Goal: Task Accomplishment & Management: Manage account settings

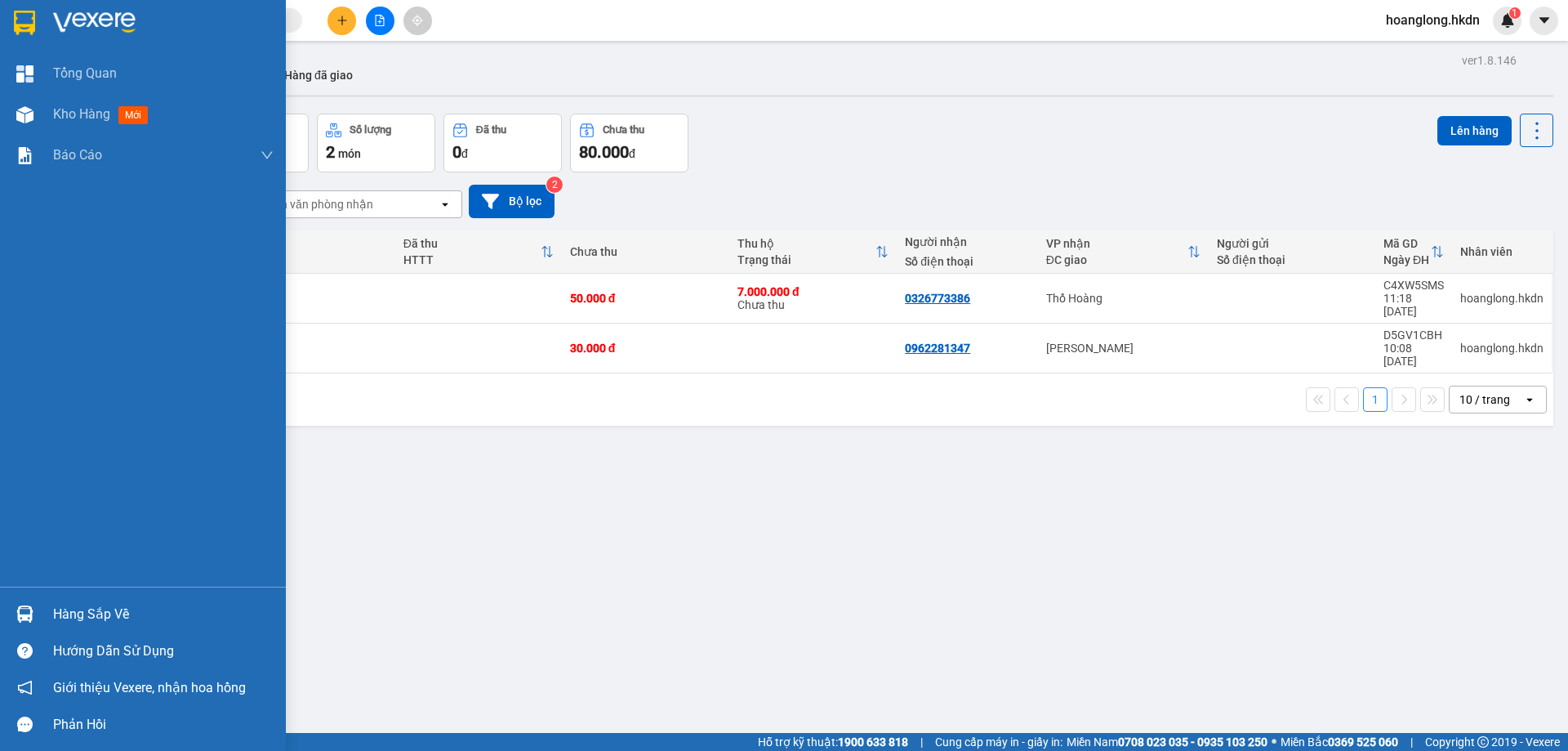
click at [23, 21] on img at bounding box center [24, 22] width 21 height 24
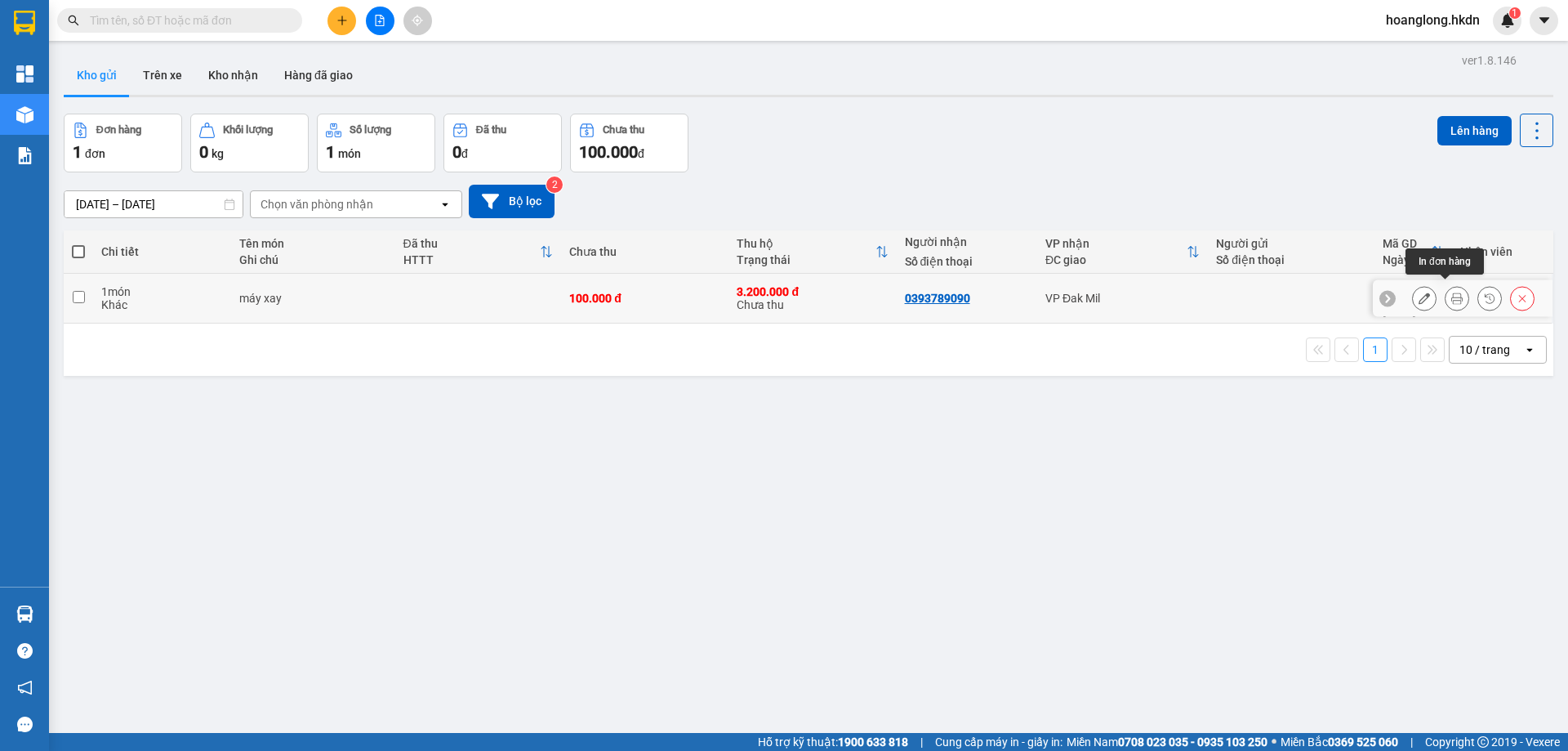
click at [1445, 292] on button at bounding box center [1456, 298] width 23 height 29
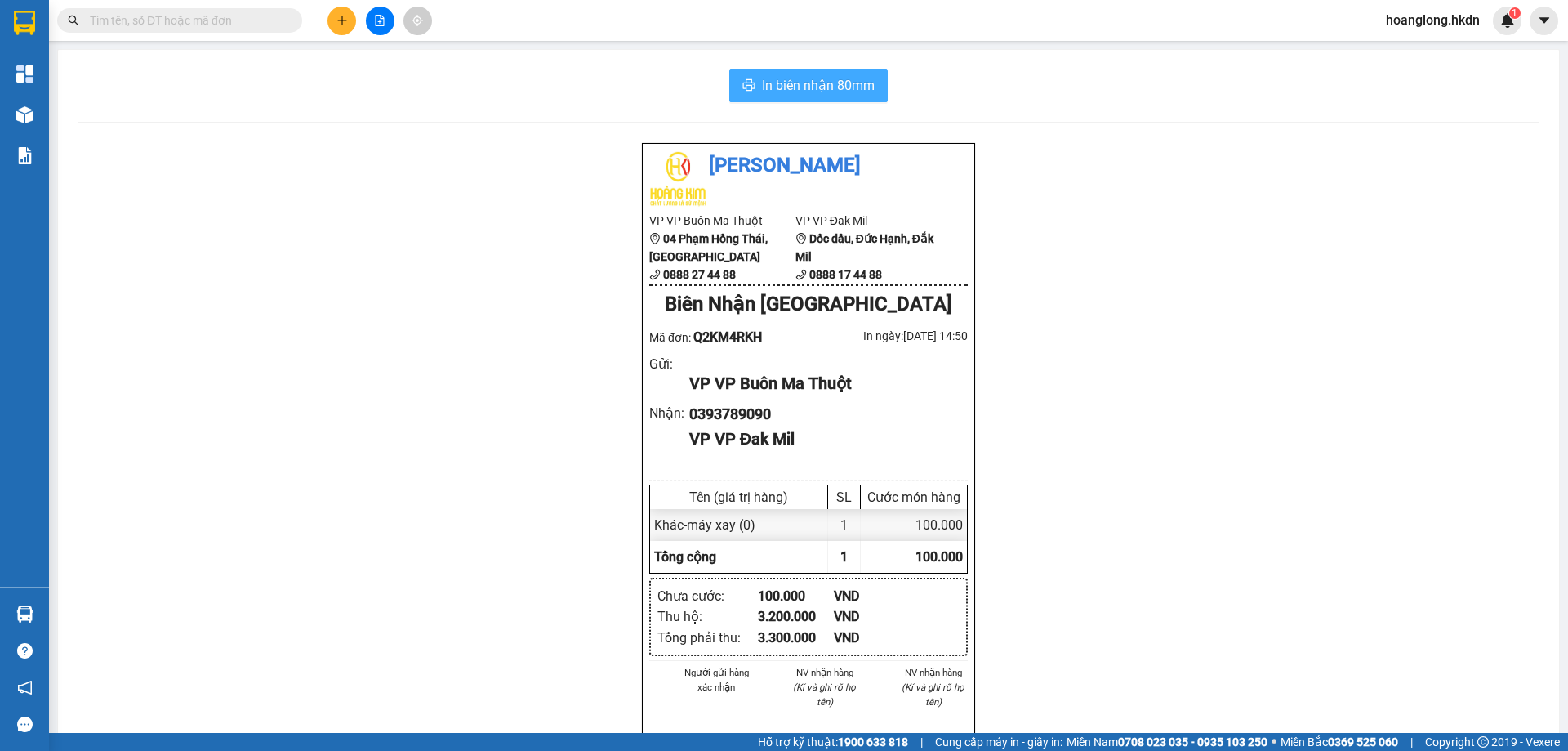
click at [843, 96] on button "In biên nhận 80mm" at bounding box center [809, 86] width 158 height 33
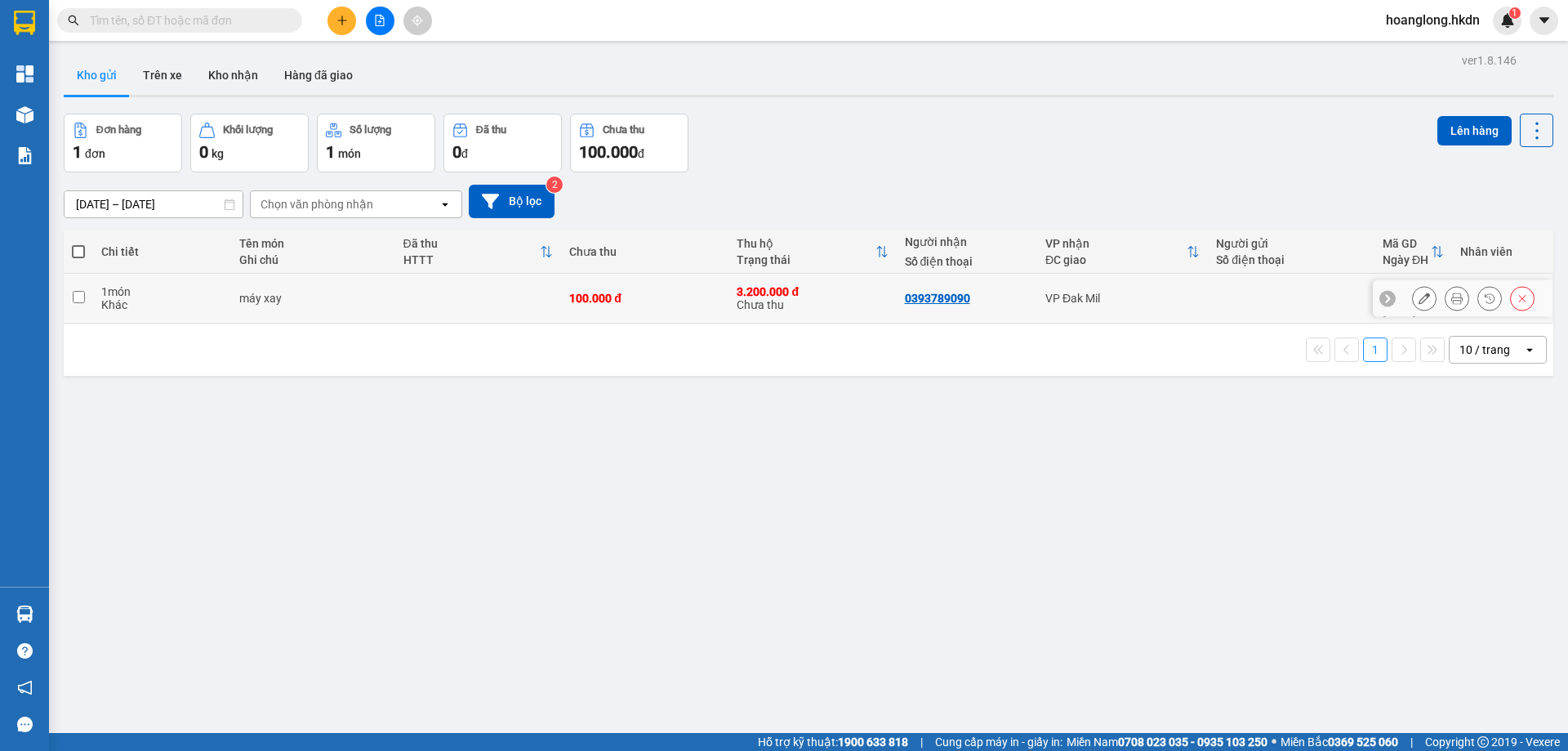
click at [1316, 305] on td at bounding box center [1290, 298] width 167 height 49
checkbox input "true"
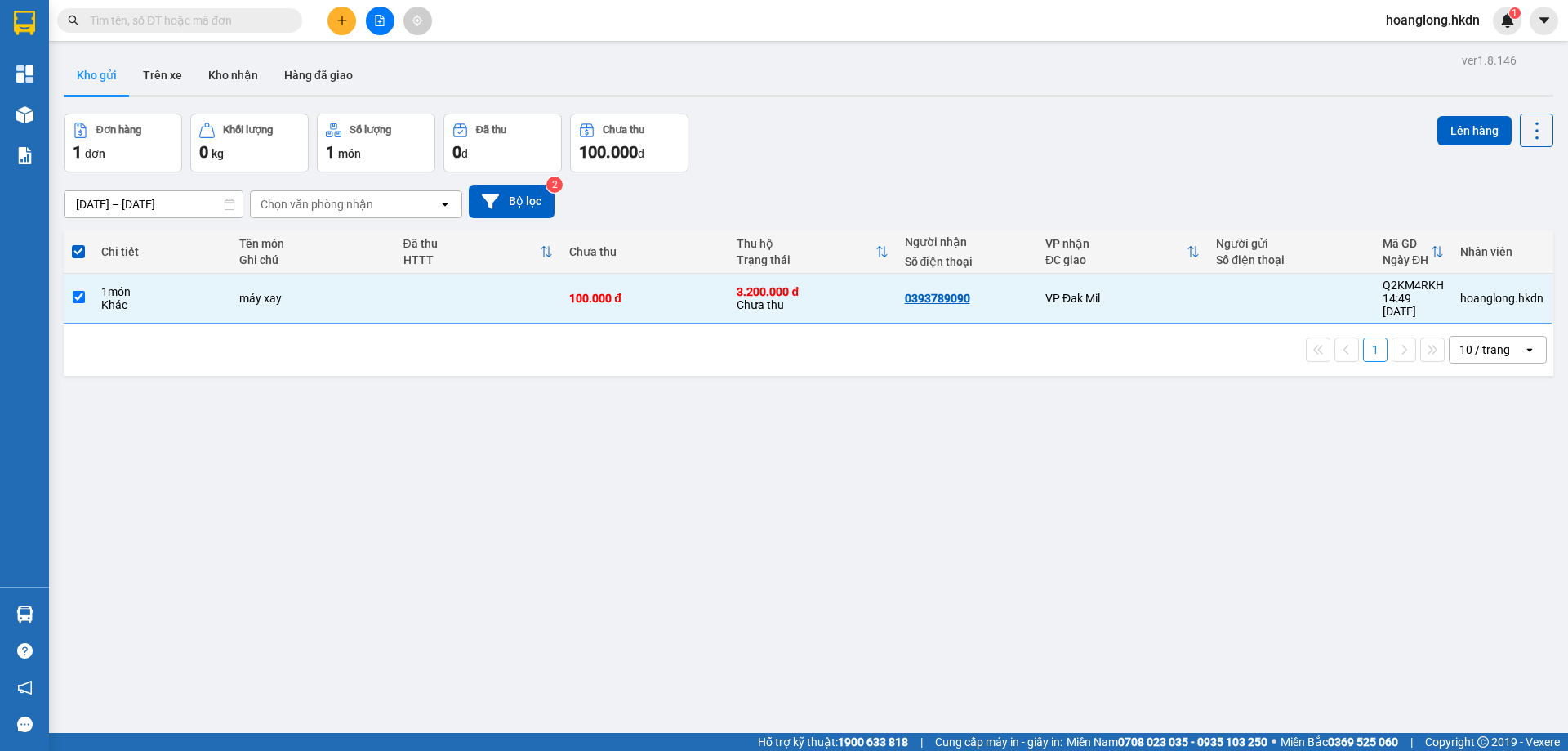
click at [92, 74] on button "Kho gửi" at bounding box center [96, 75] width 66 height 39
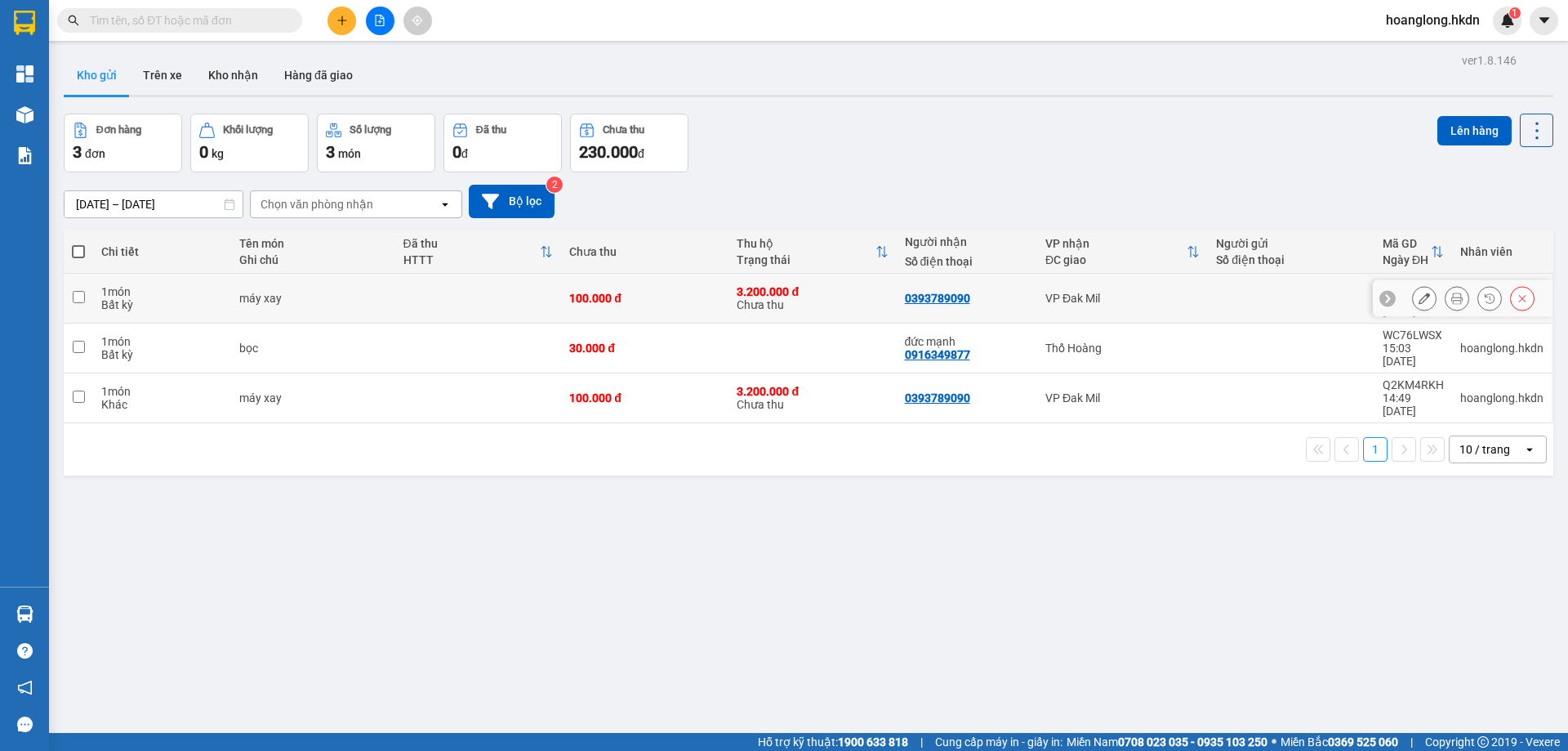
drag, startPoint x: 753, startPoint y: 279, endPoint x: 1207, endPoint y: 276, distance: 454.0
click at [1207, 276] on td at bounding box center [1290, 298] width 167 height 49
checkbox input "true"
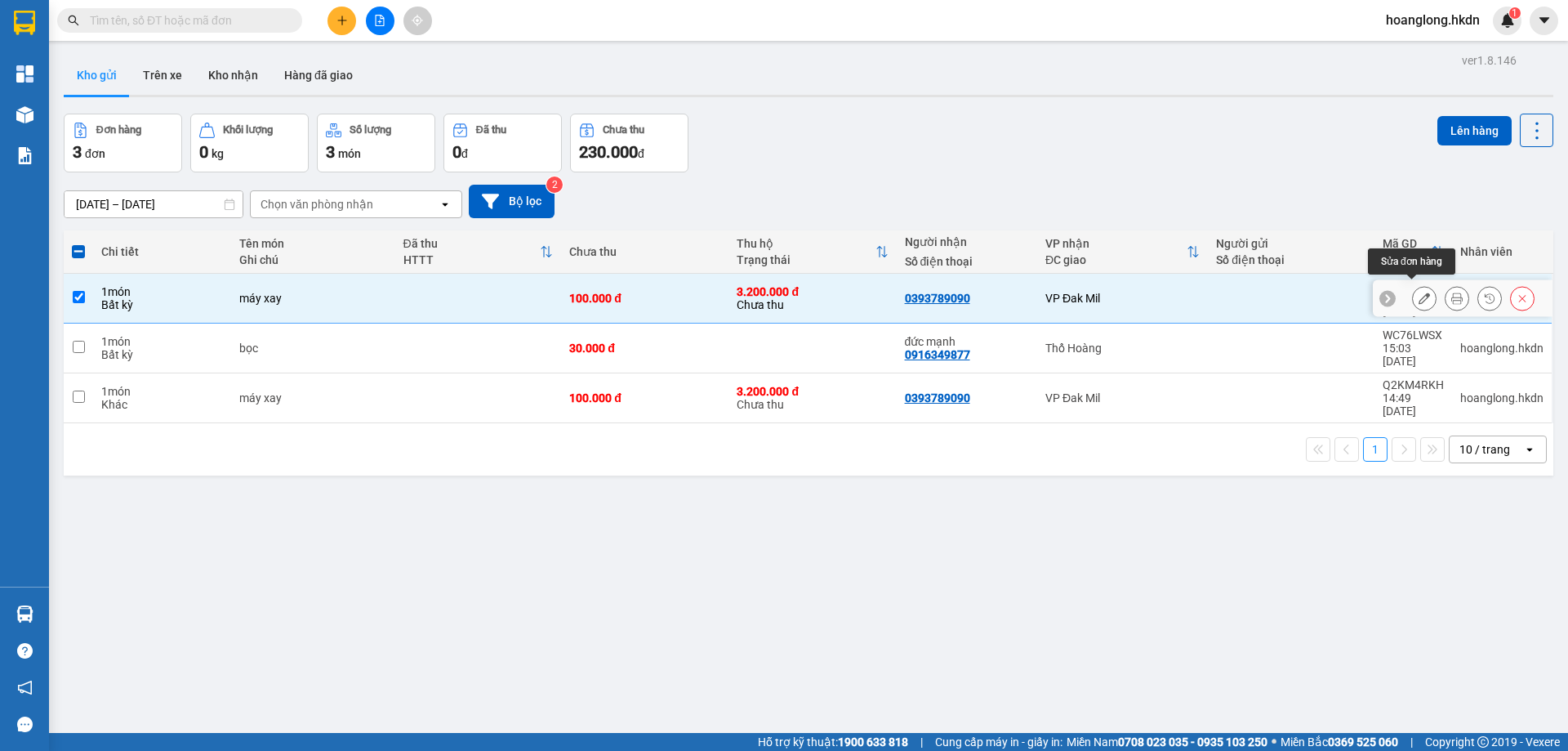
drag, startPoint x: 1412, startPoint y: 285, endPoint x: 1411, endPoint y: 294, distance: 9.1
click at [1412, 287] on button at bounding box center [1424, 298] width 23 height 29
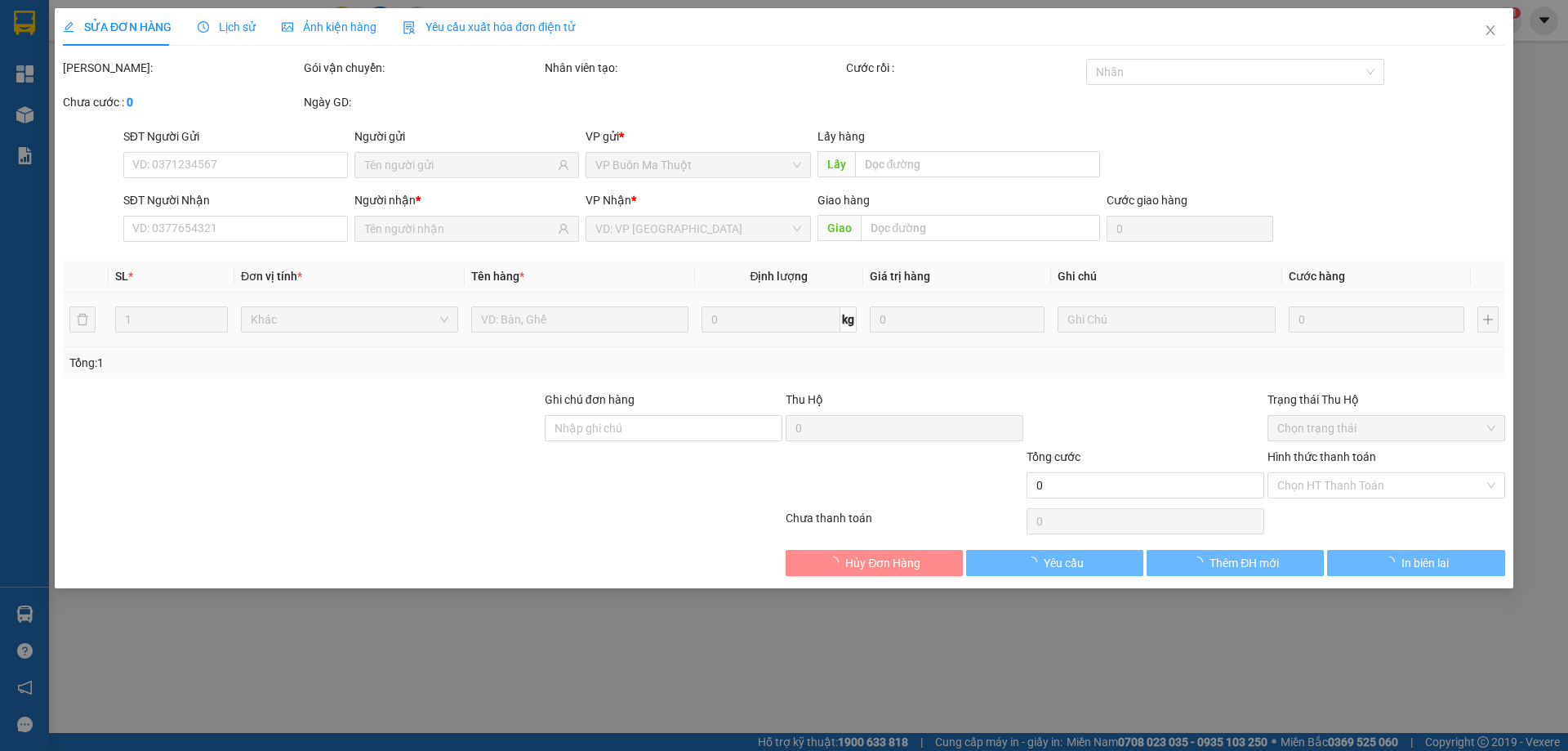
type input "0393789090"
type input "3.200.000"
type input "100.000"
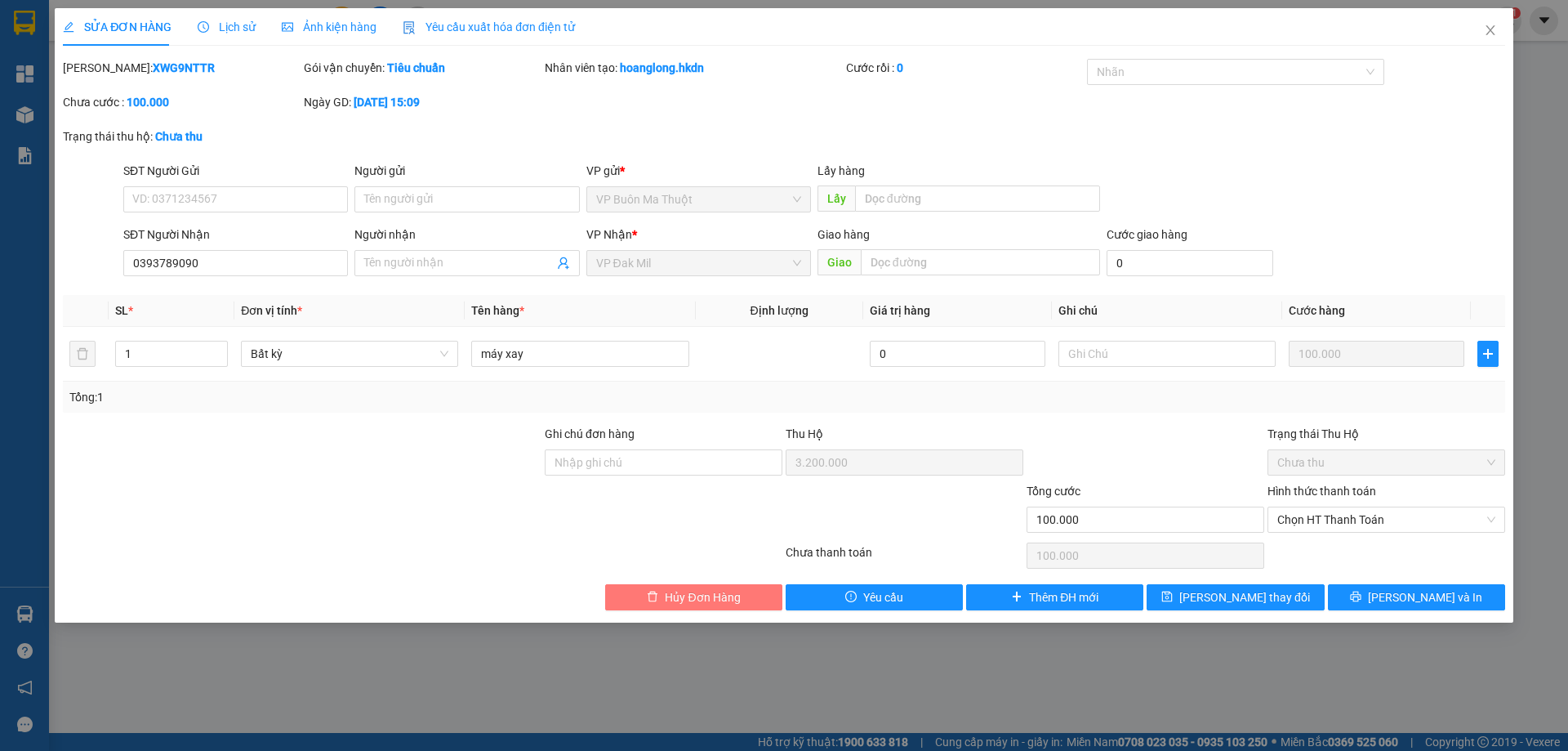
click at [744, 594] on button "Hủy Đơn Hàng" at bounding box center [694, 597] width 177 height 26
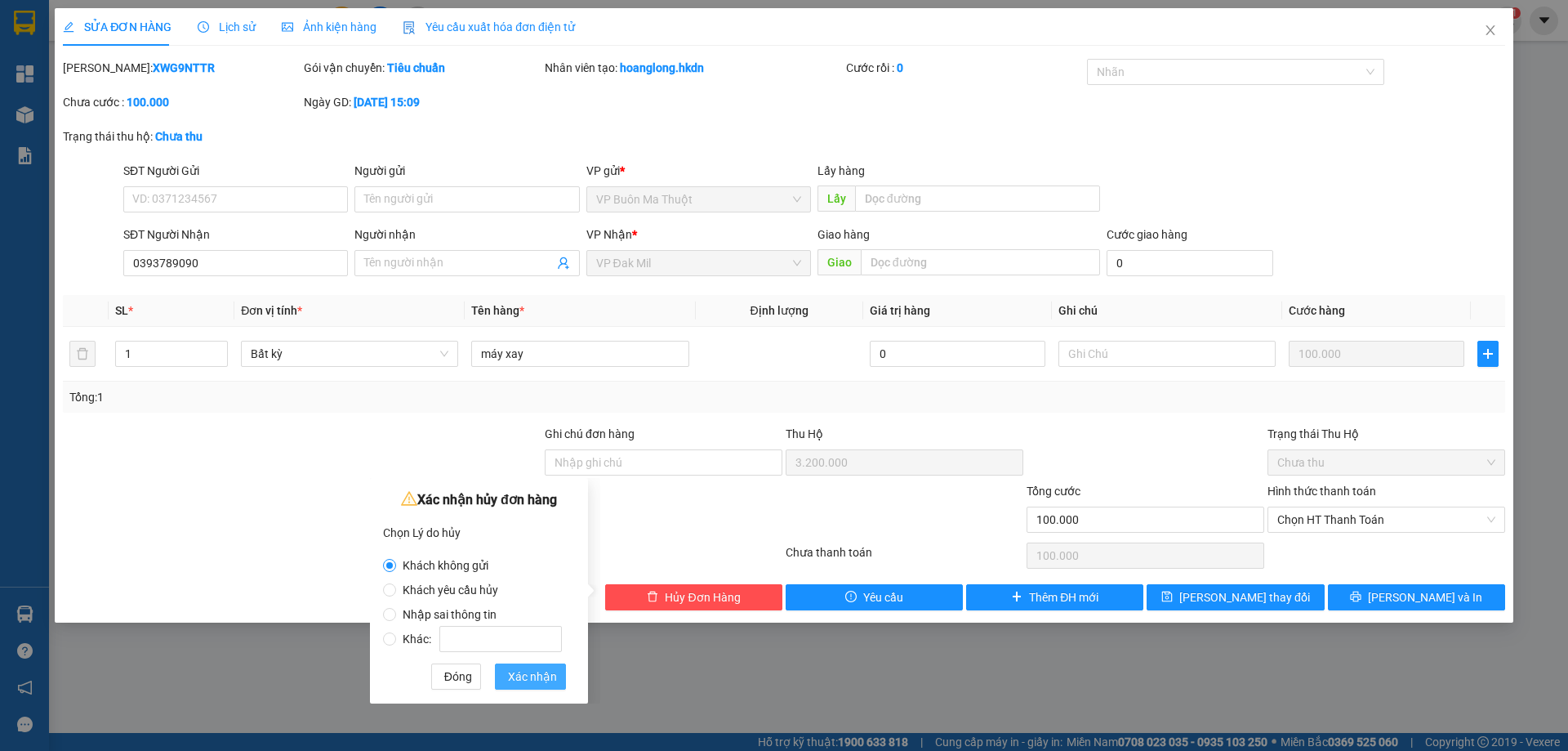
click at [547, 676] on span "Xác nhận" at bounding box center [532, 676] width 49 height 18
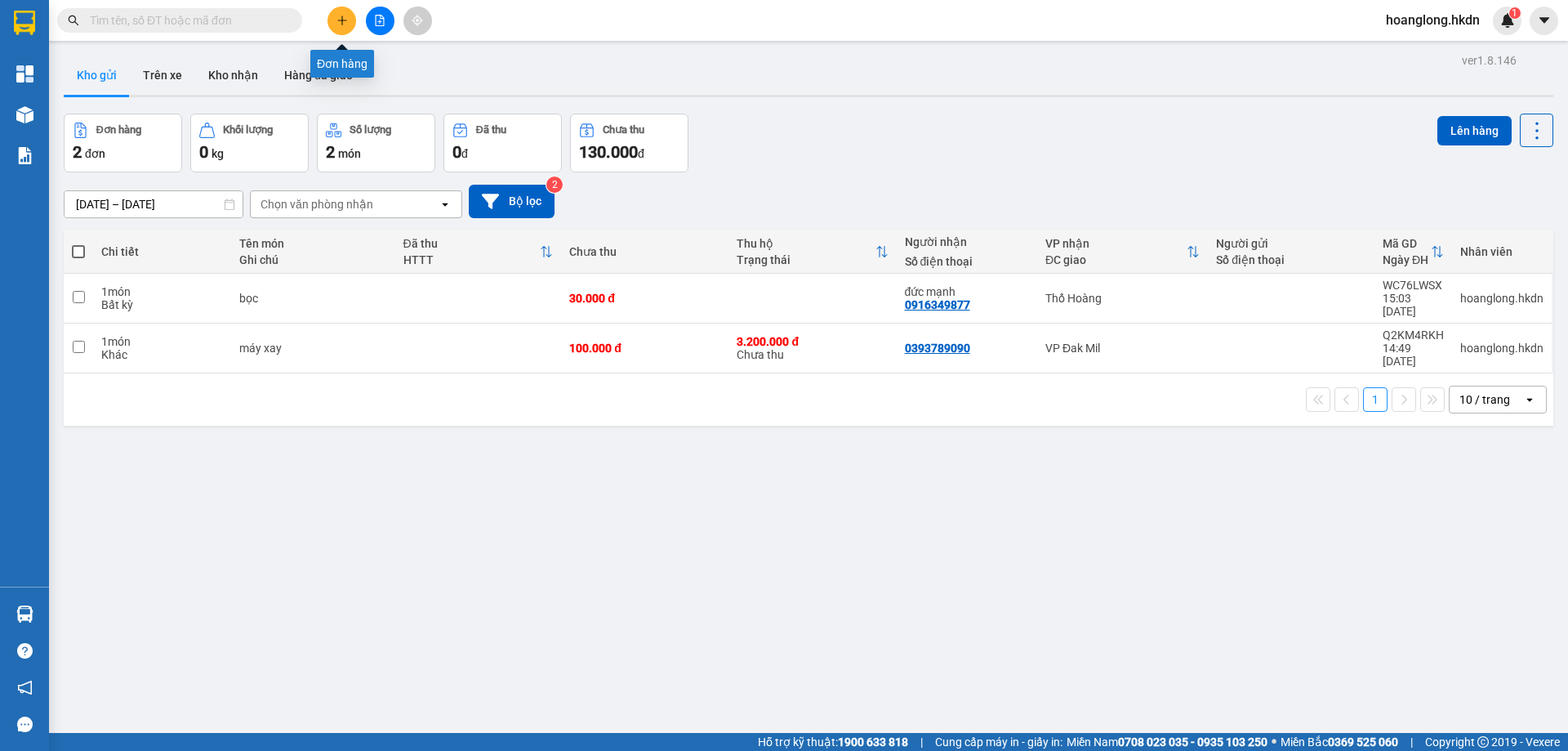
click at [346, 17] on icon "plus" at bounding box center [342, 20] width 11 height 11
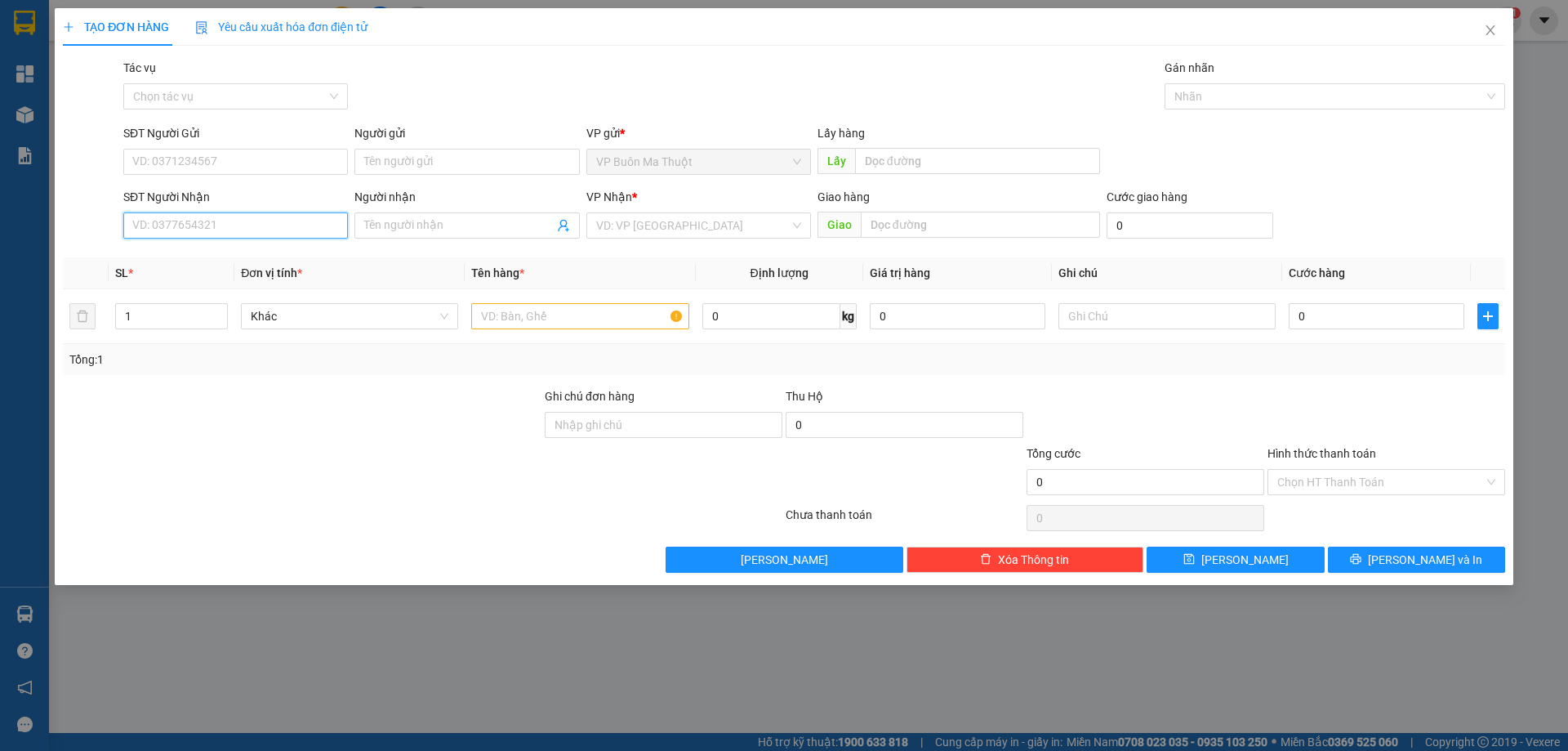
click at [296, 232] on input "SĐT Người Nhận" at bounding box center [235, 225] width 225 height 26
type input "09471923048"
click at [589, 317] on input "text" at bounding box center [579, 316] width 217 height 26
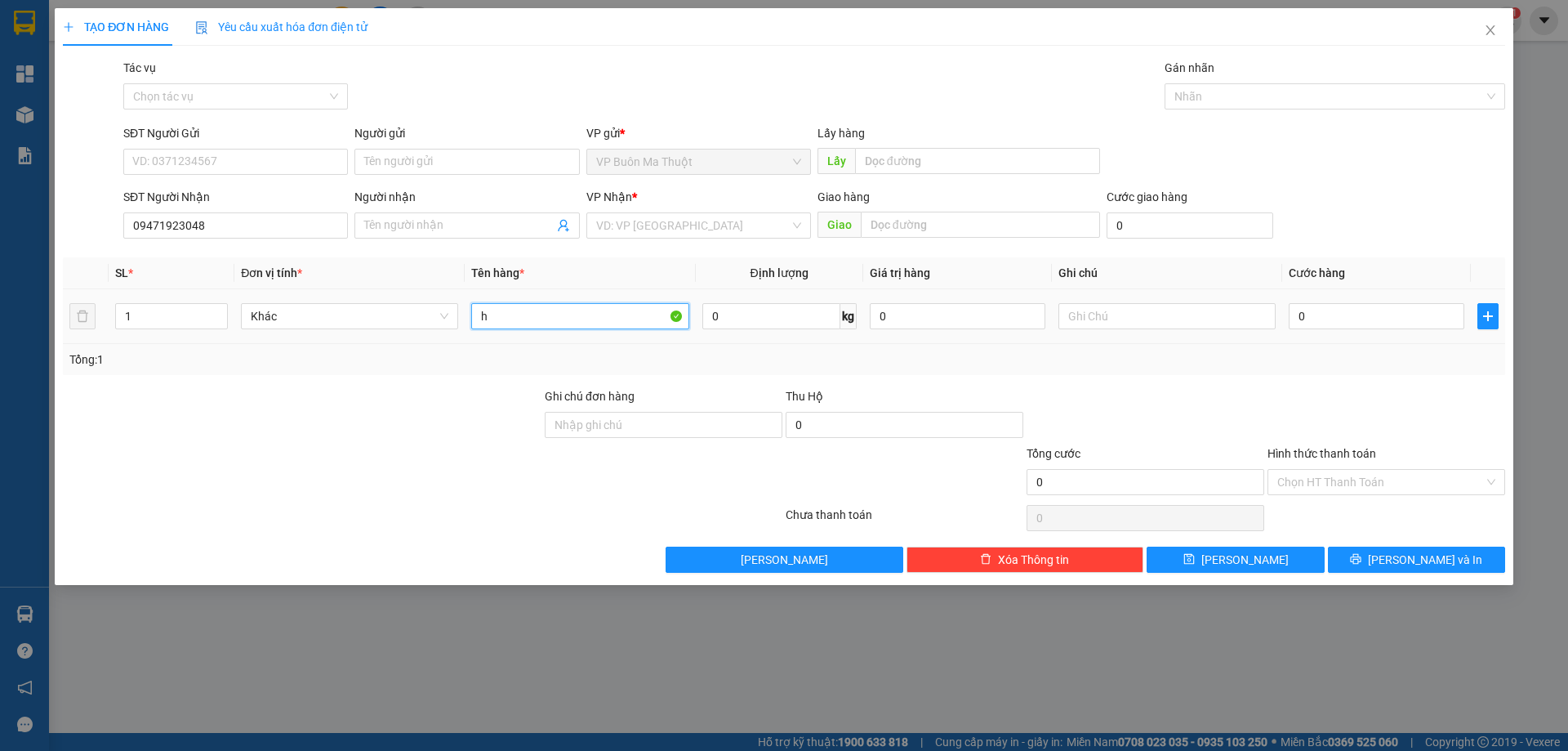
paste input "ô"
paste input "ộ"
type input "hộp"
click at [1364, 317] on input "0" at bounding box center [1376, 316] width 175 height 26
type input "3"
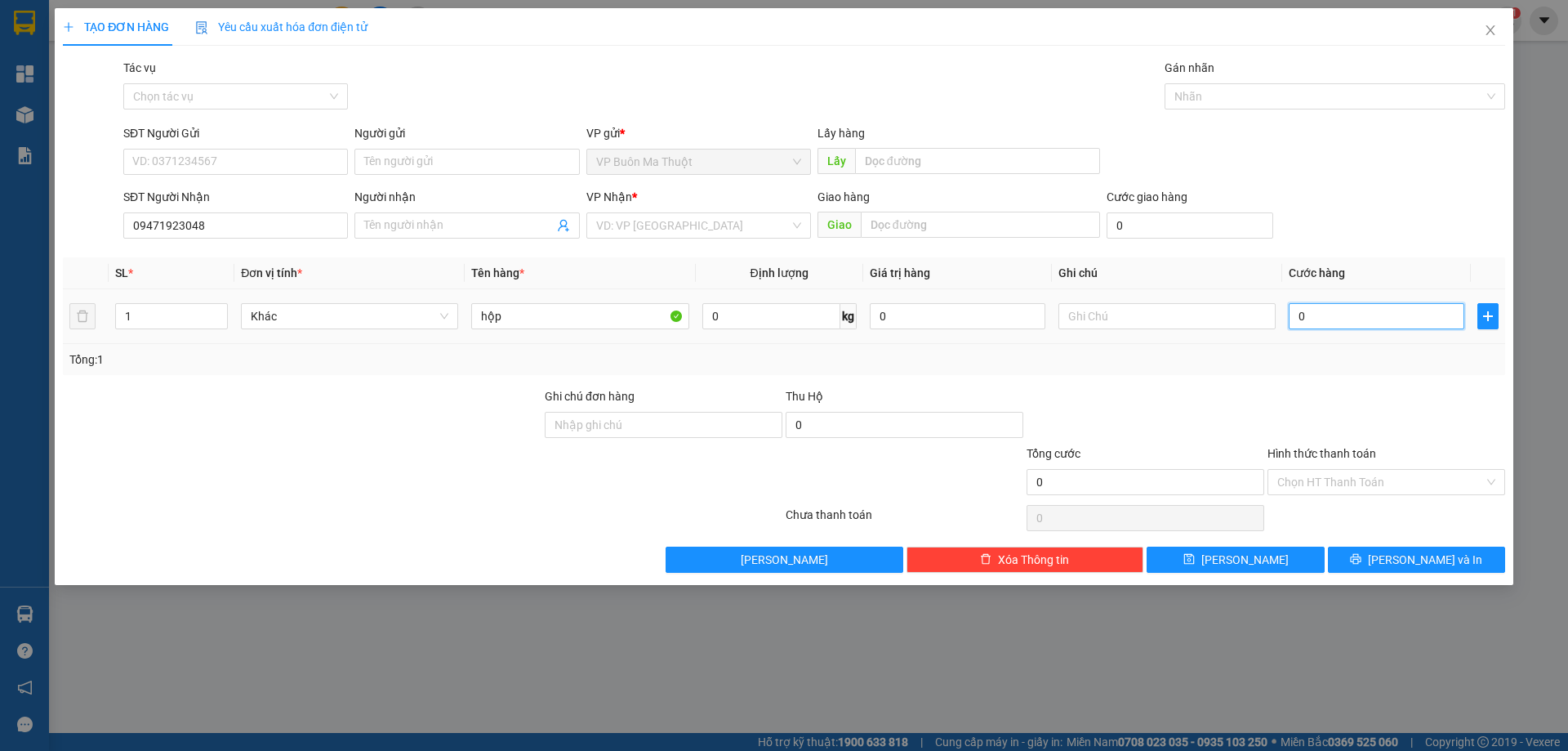
type input "3"
type input "30"
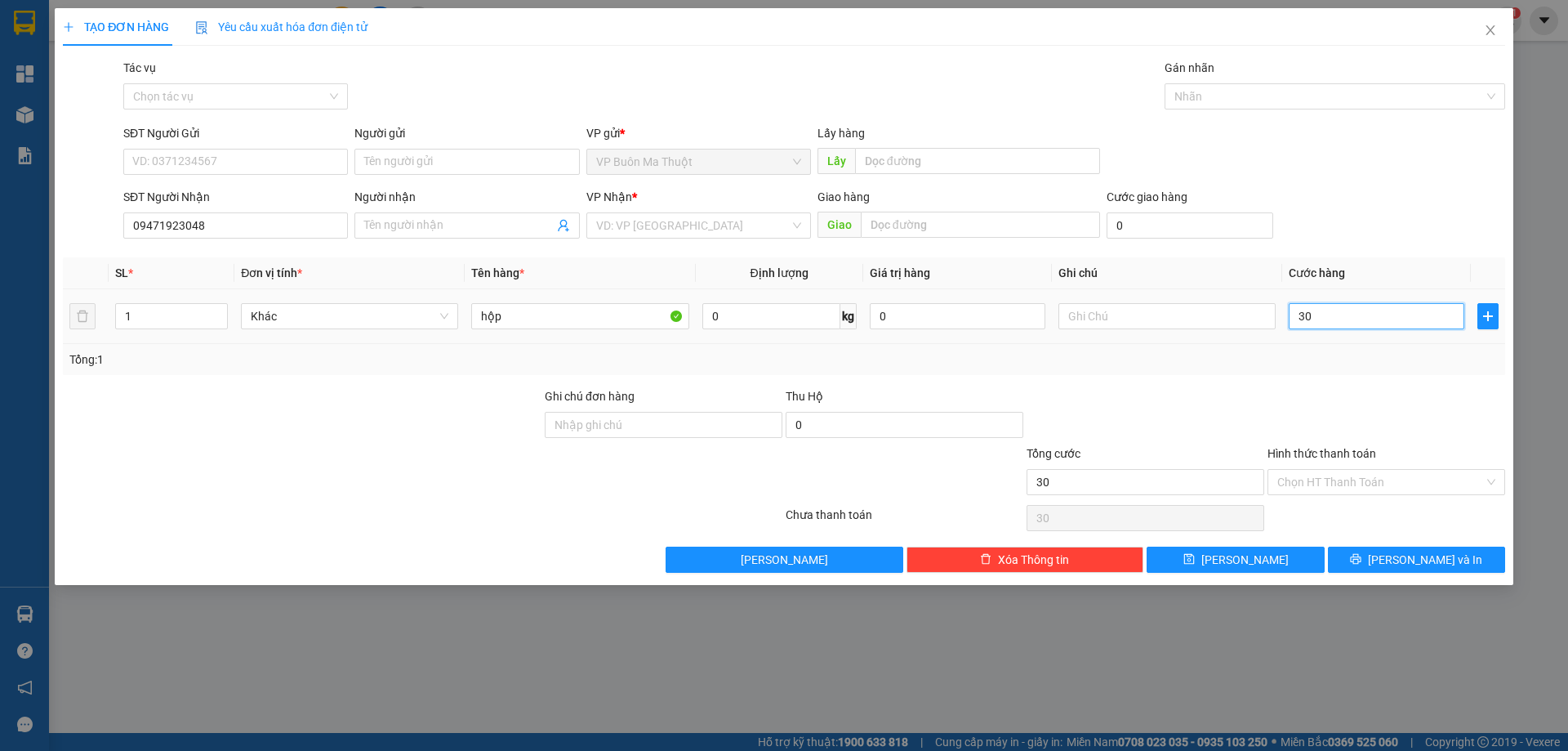
type input "300"
type input "3.000"
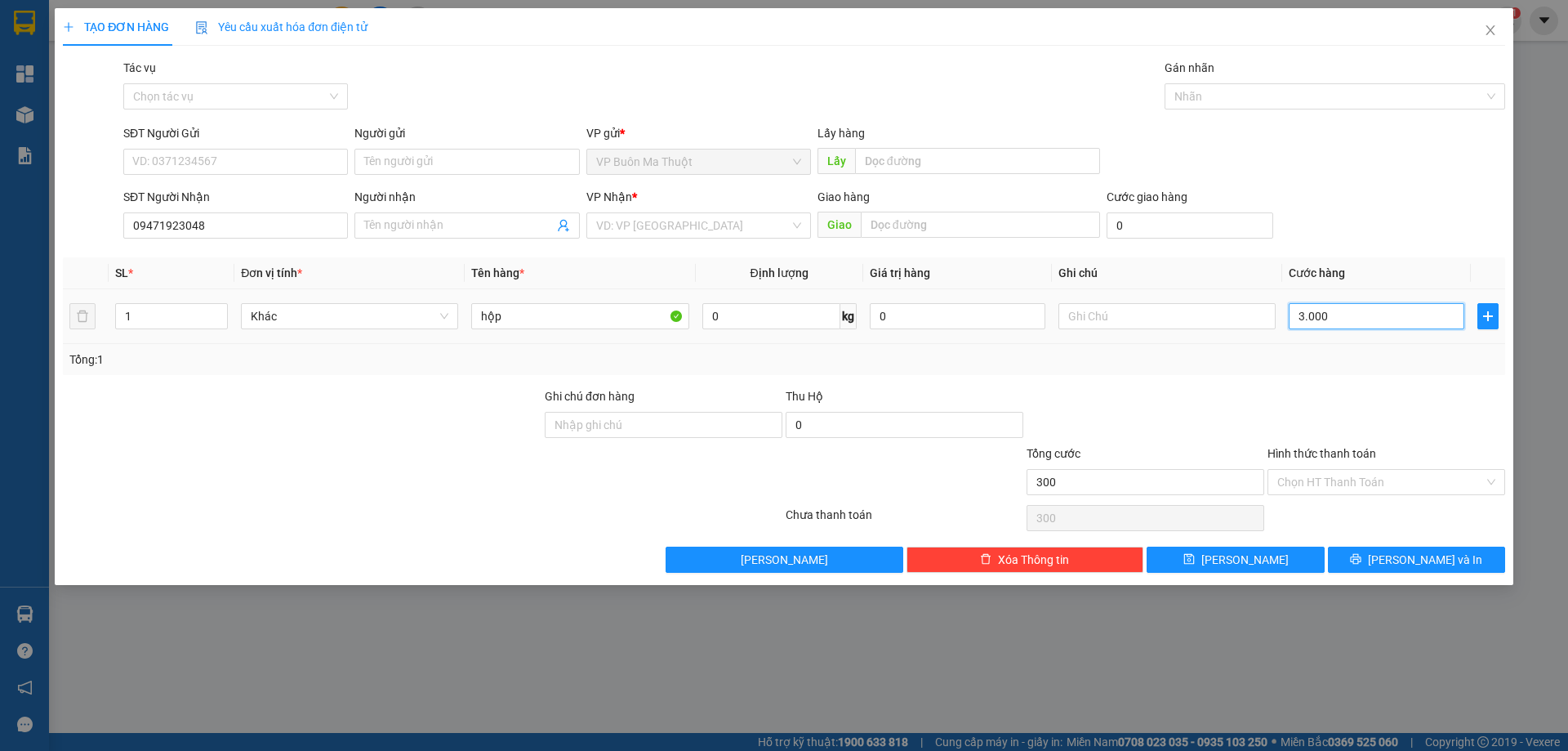
type input "3.000"
type input "30.000"
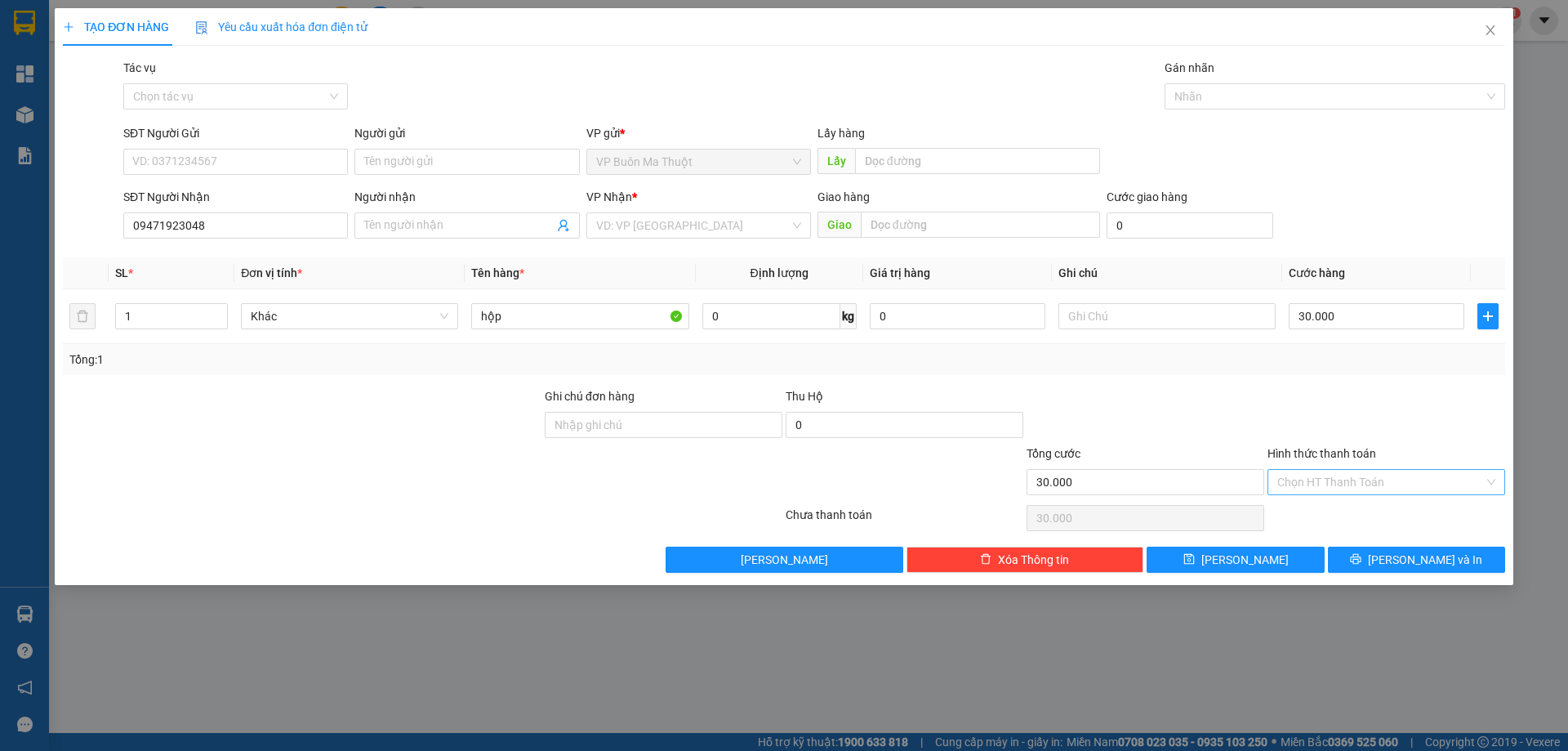
click at [1419, 480] on input "Hình thức thanh toán" at bounding box center [1381, 482] width 207 height 24
click at [1401, 514] on div "Tại văn phòng" at bounding box center [1386, 514] width 218 height 18
type input "0"
click at [1167, 549] on button "Lưu" at bounding box center [1235, 559] width 177 height 26
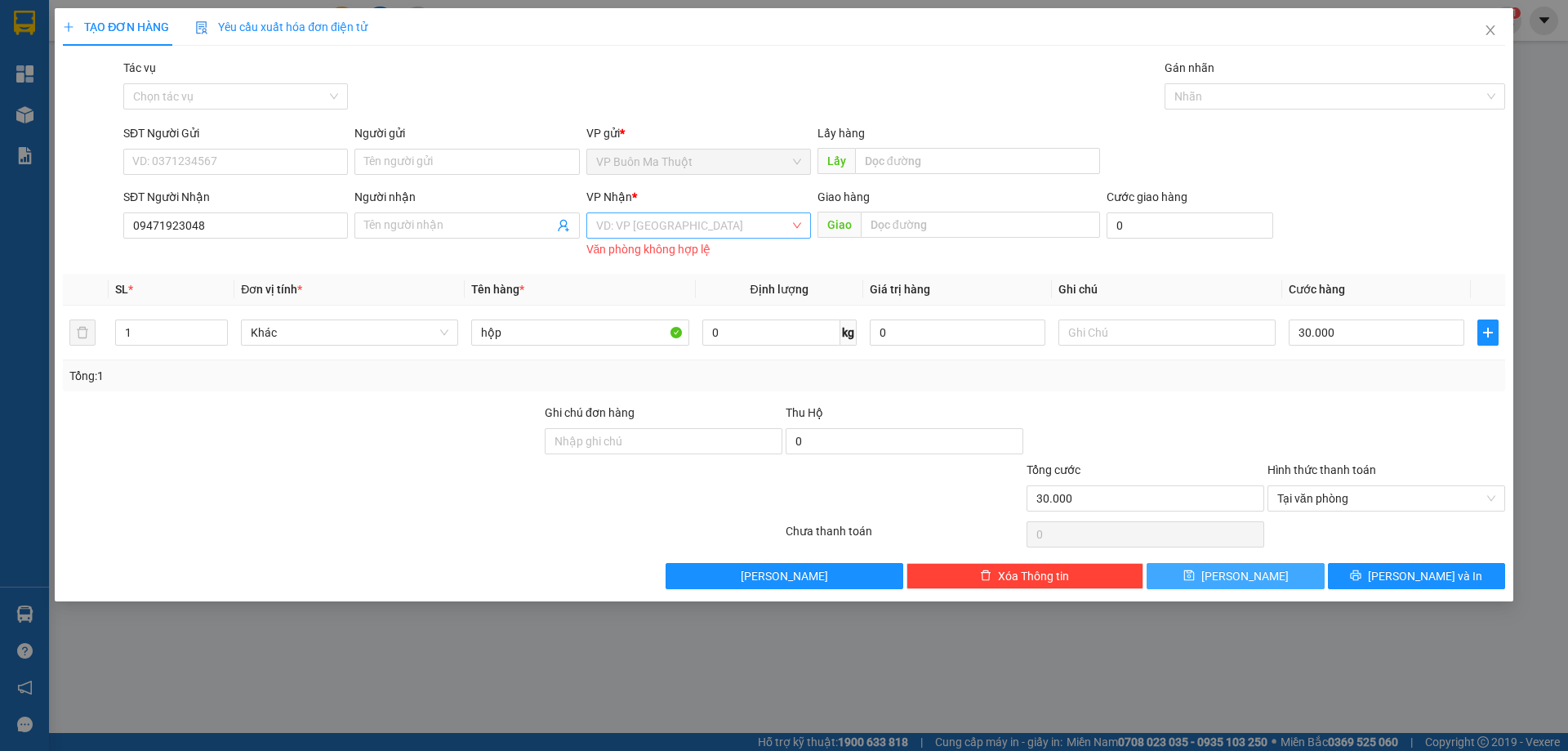
click at [682, 212] on div "VD: VP Sài Gòn" at bounding box center [698, 225] width 225 height 26
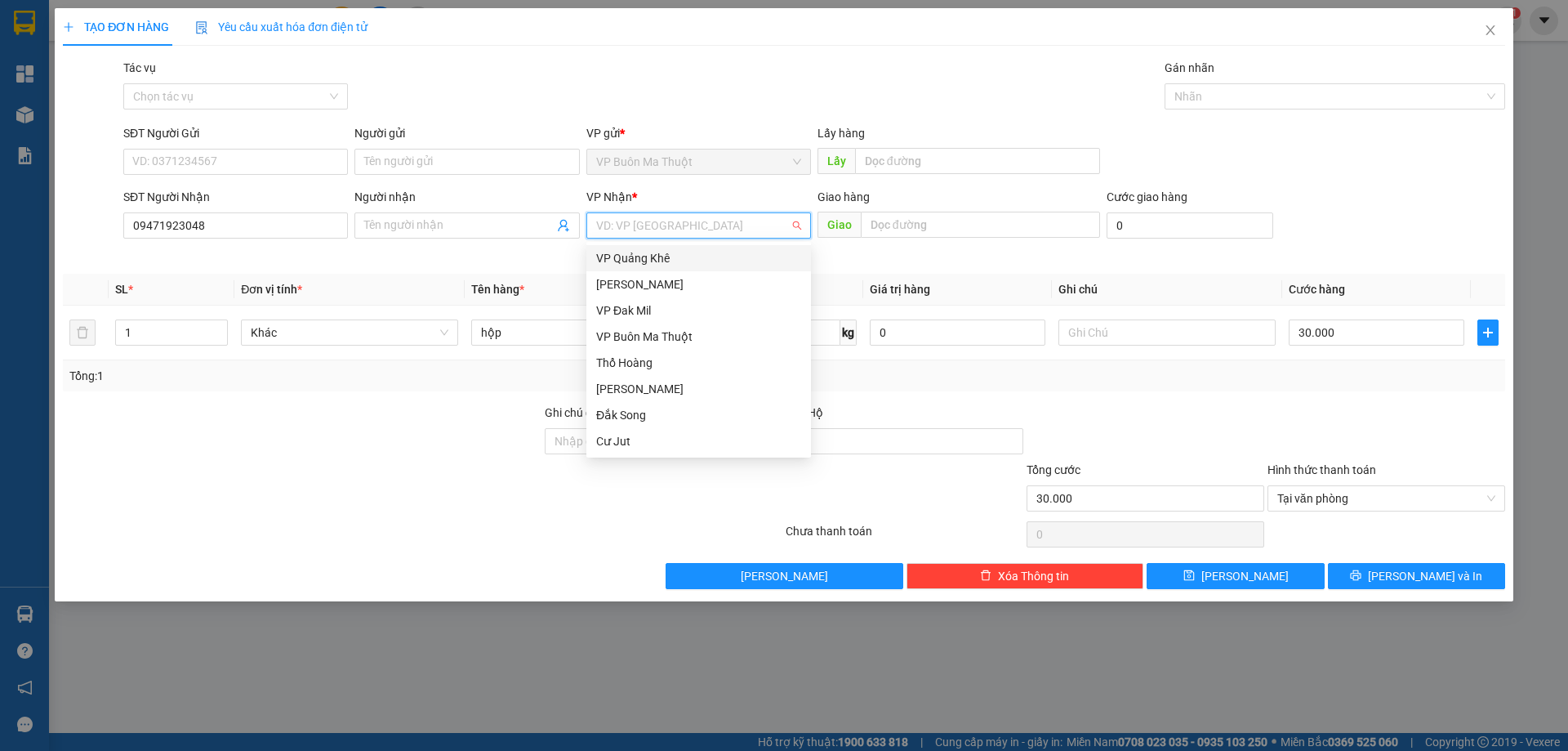
click at [678, 222] on input "search" at bounding box center [693, 225] width 194 height 24
click at [655, 303] on div "VP Đak Mil" at bounding box center [699, 309] width 205 height 18
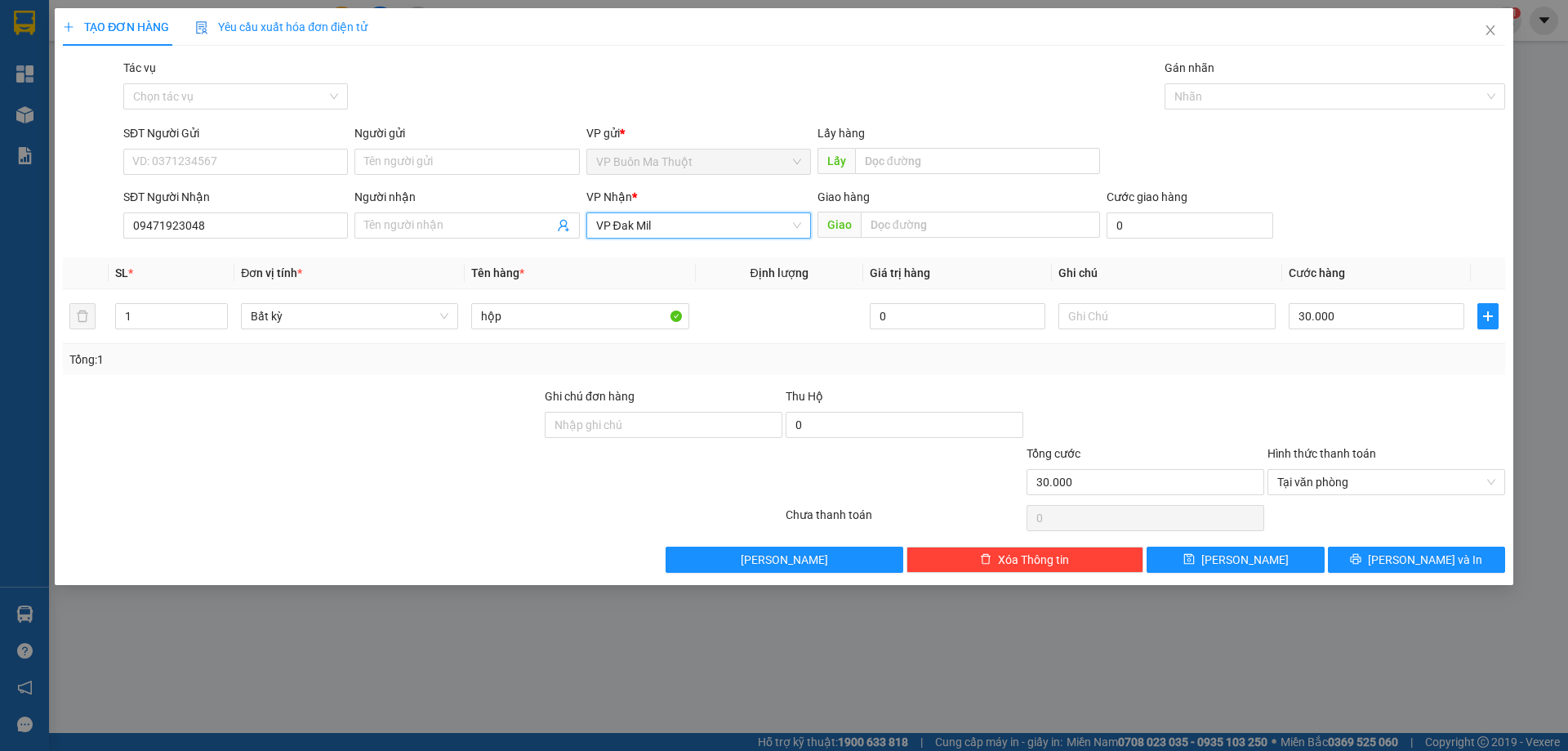
click at [689, 236] on span "VP Đak Mil" at bounding box center [699, 225] width 205 height 24
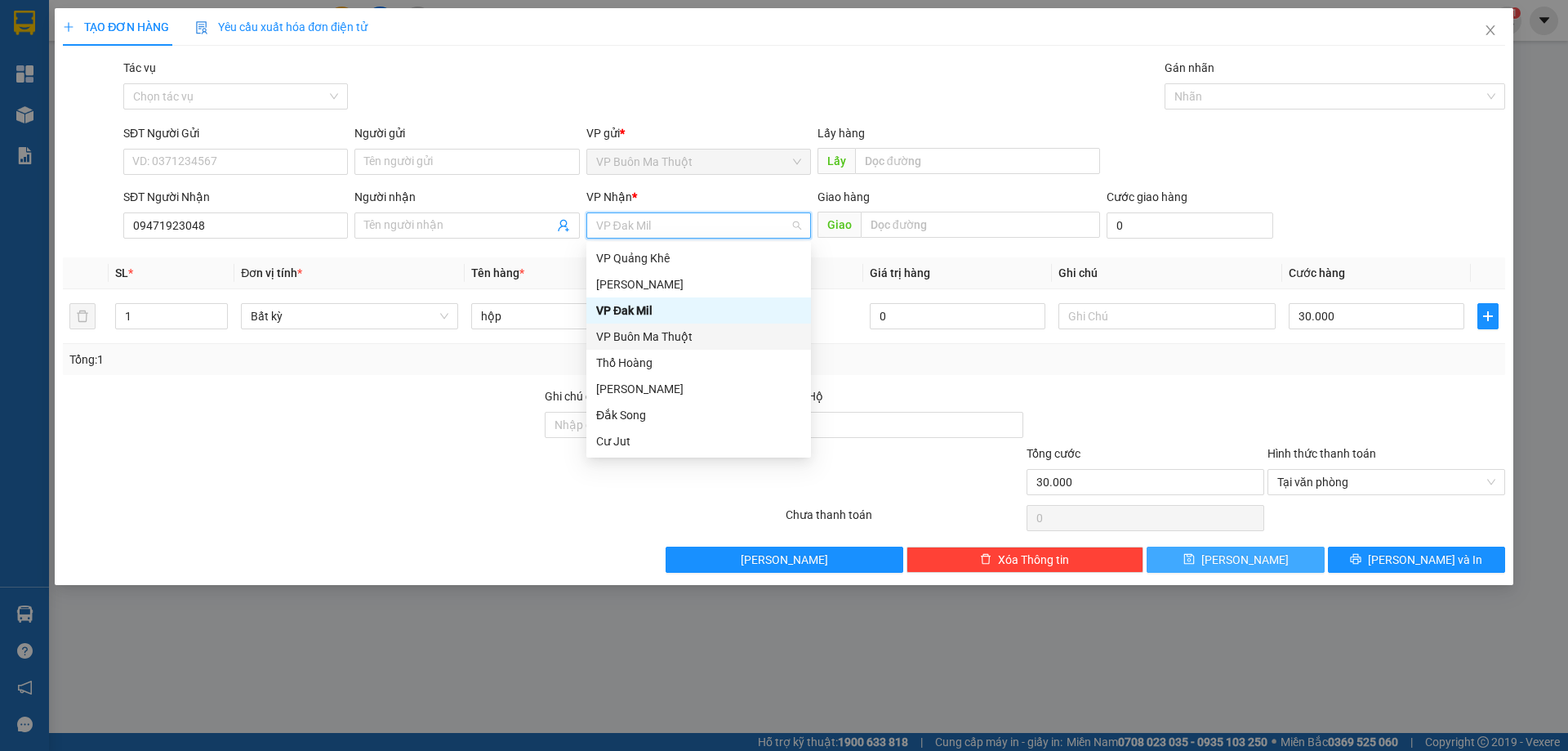
click at [1195, 559] on button "Lưu" at bounding box center [1235, 559] width 177 height 26
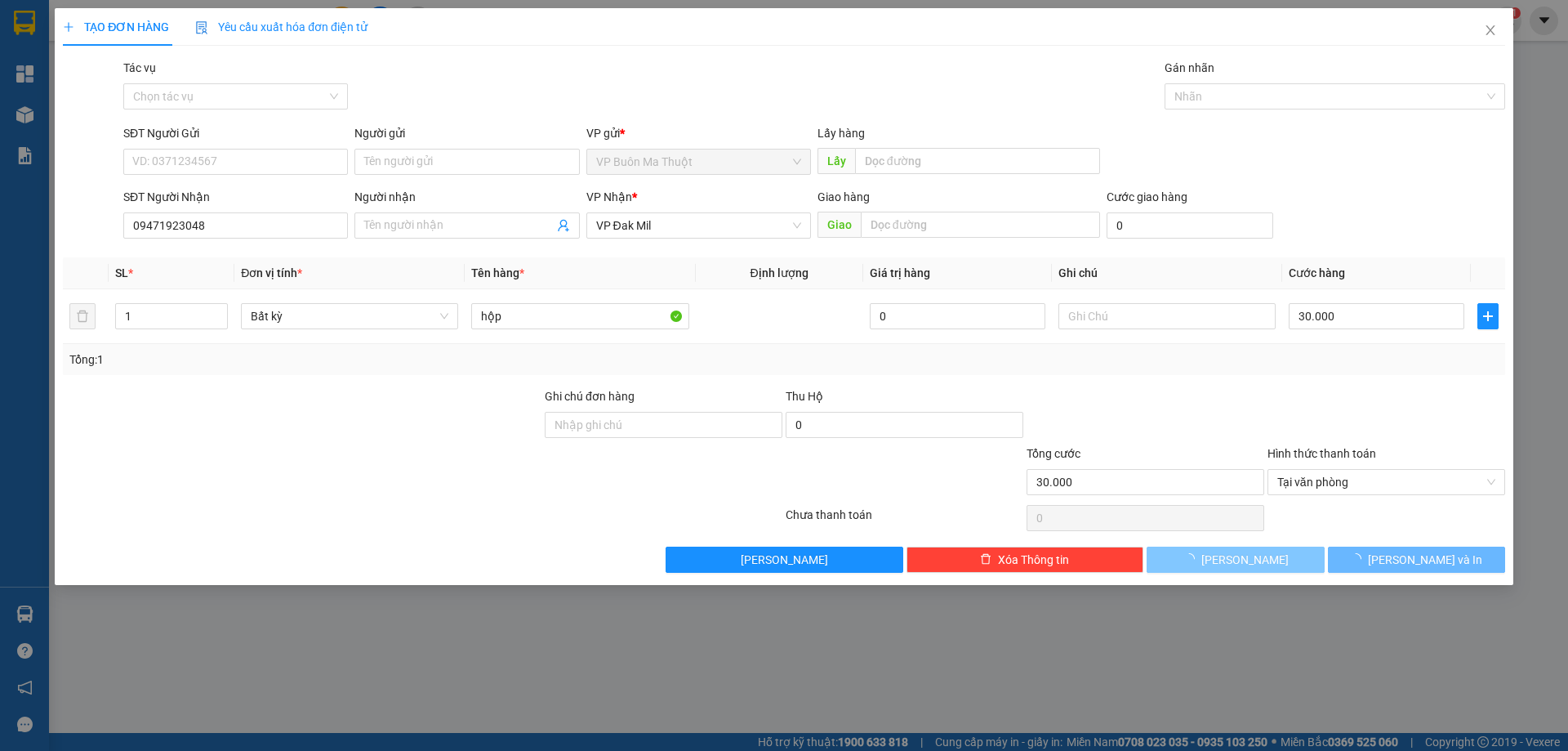
type input "0"
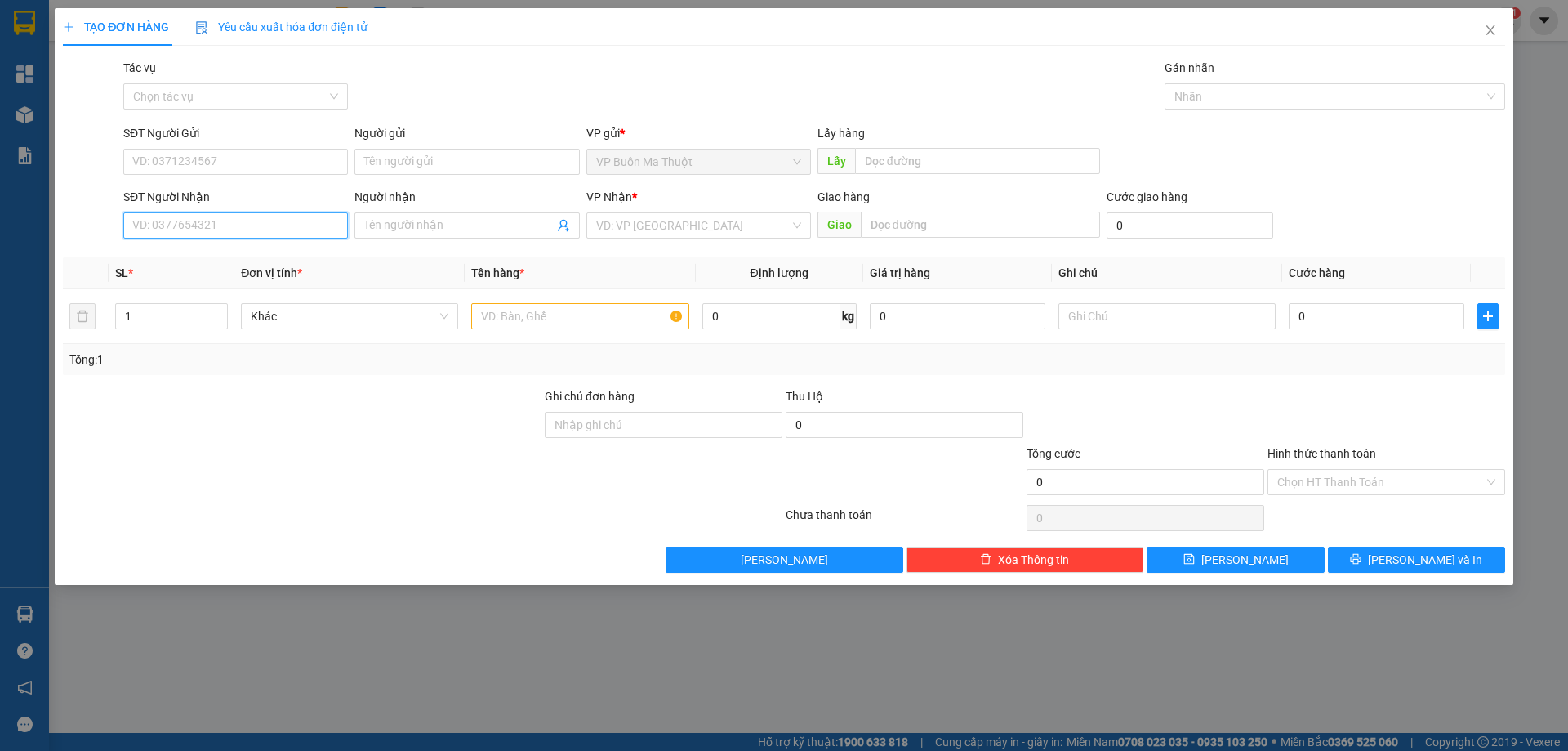
click at [305, 222] on input "SĐT Người Nhận" at bounding box center [235, 225] width 225 height 26
type input "0911587839"
click at [615, 330] on div at bounding box center [579, 316] width 217 height 33
click at [620, 305] on input "text" at bounding box center [579, 316] width 217 height 26
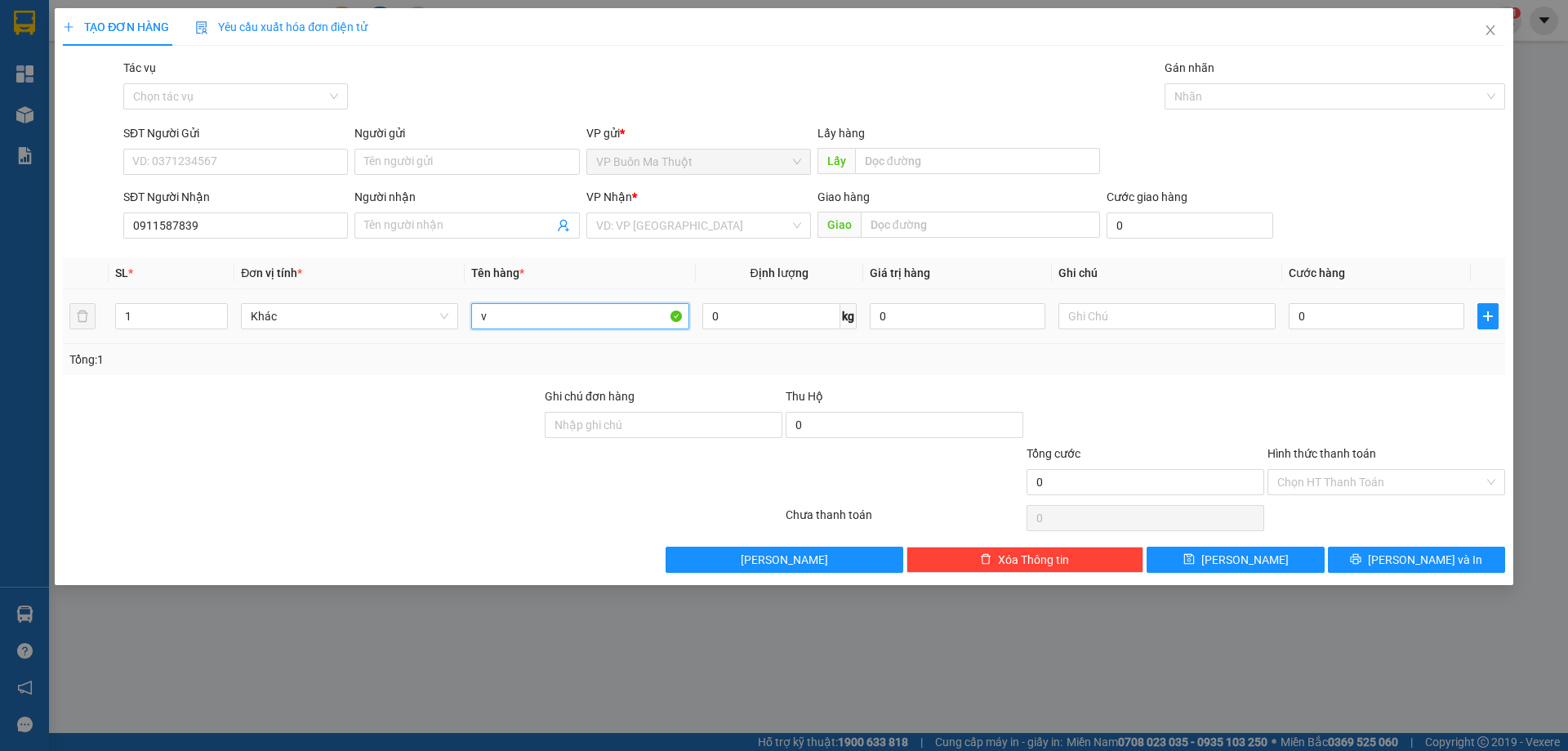
paste input "ơ"
paste input "ợ"
type input "vợt"
click at [1367, 311] on input "0" at bounding box center [1376, 316] width 175 height 26
type input "3"
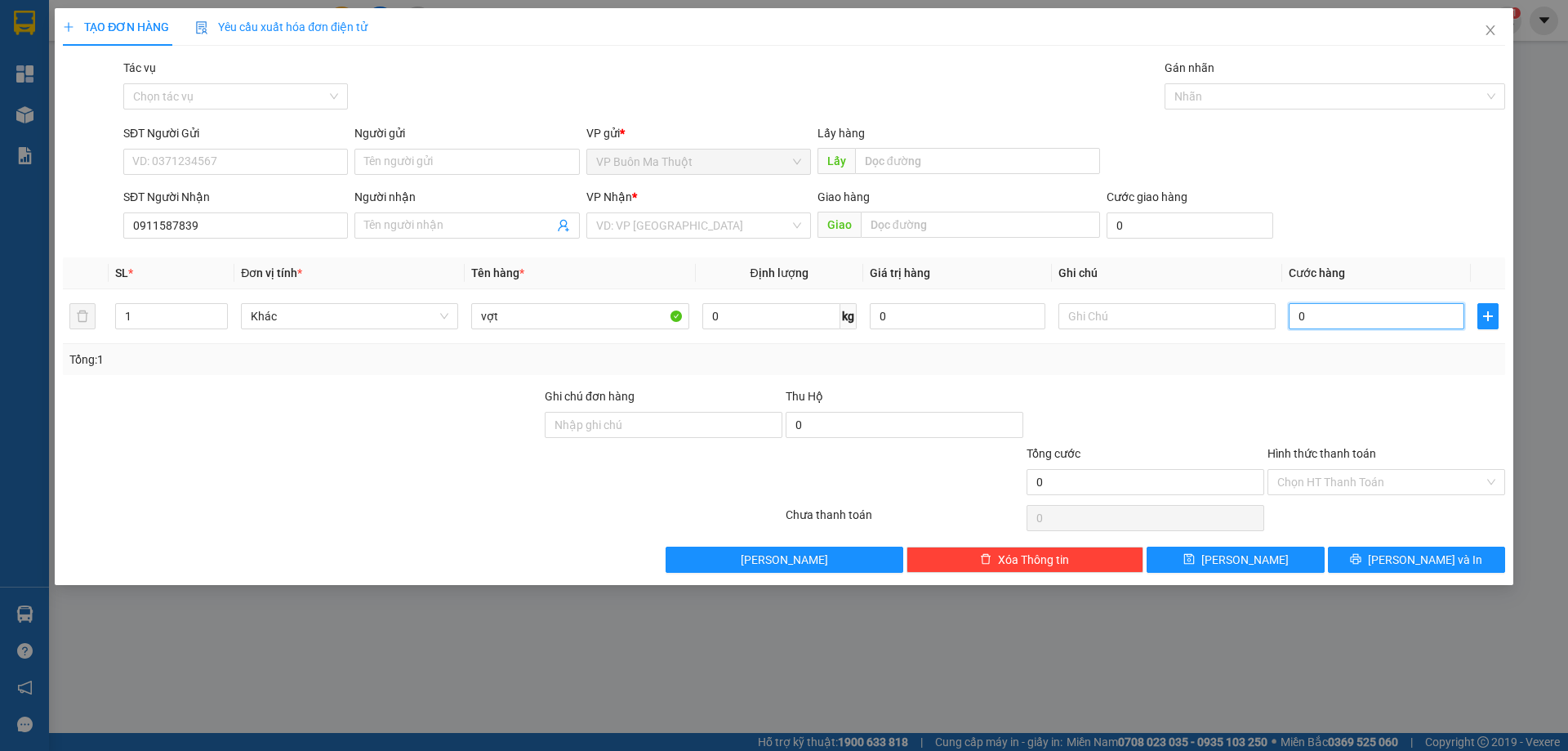
type input "3"
type input "30"
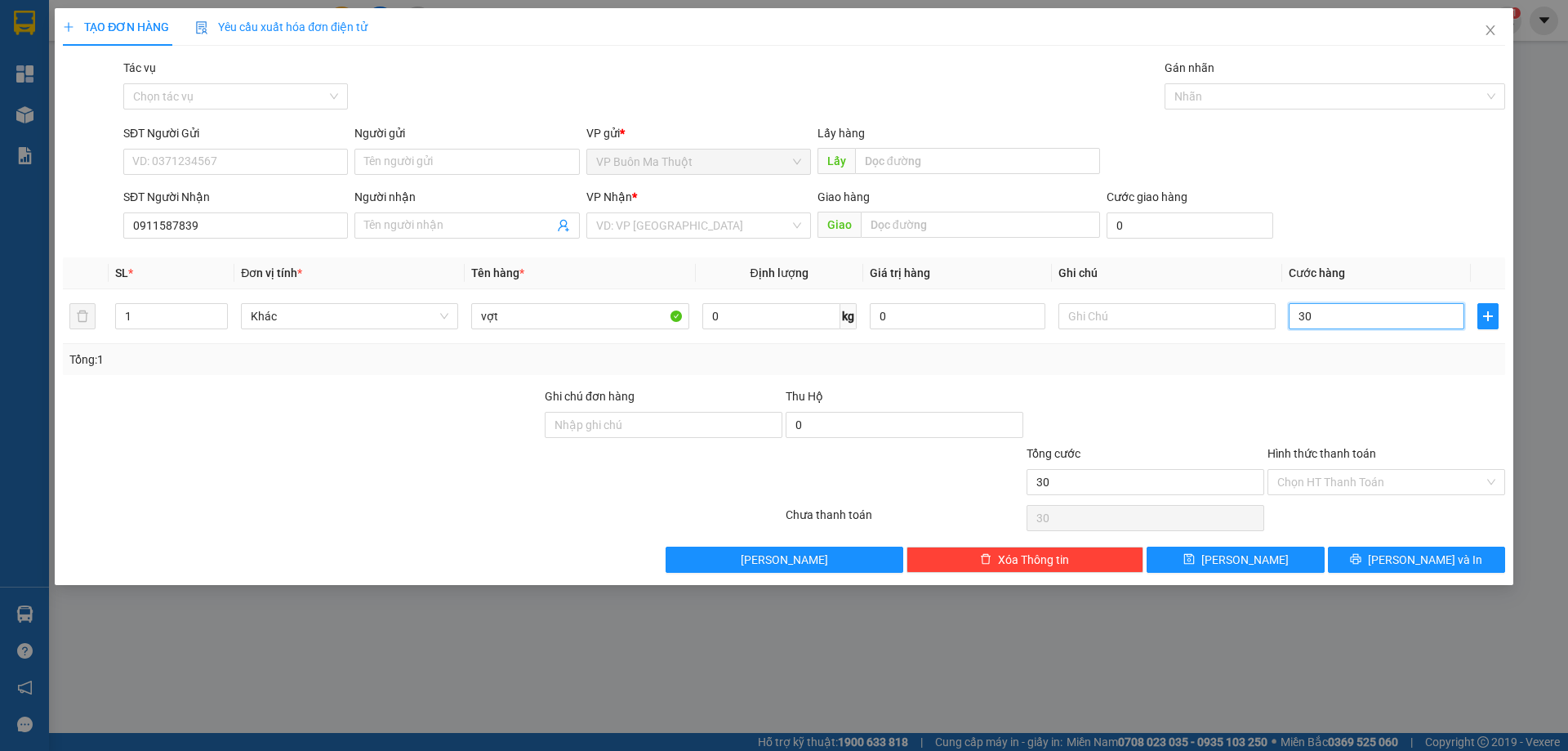
type input "300"
type input "3.000"
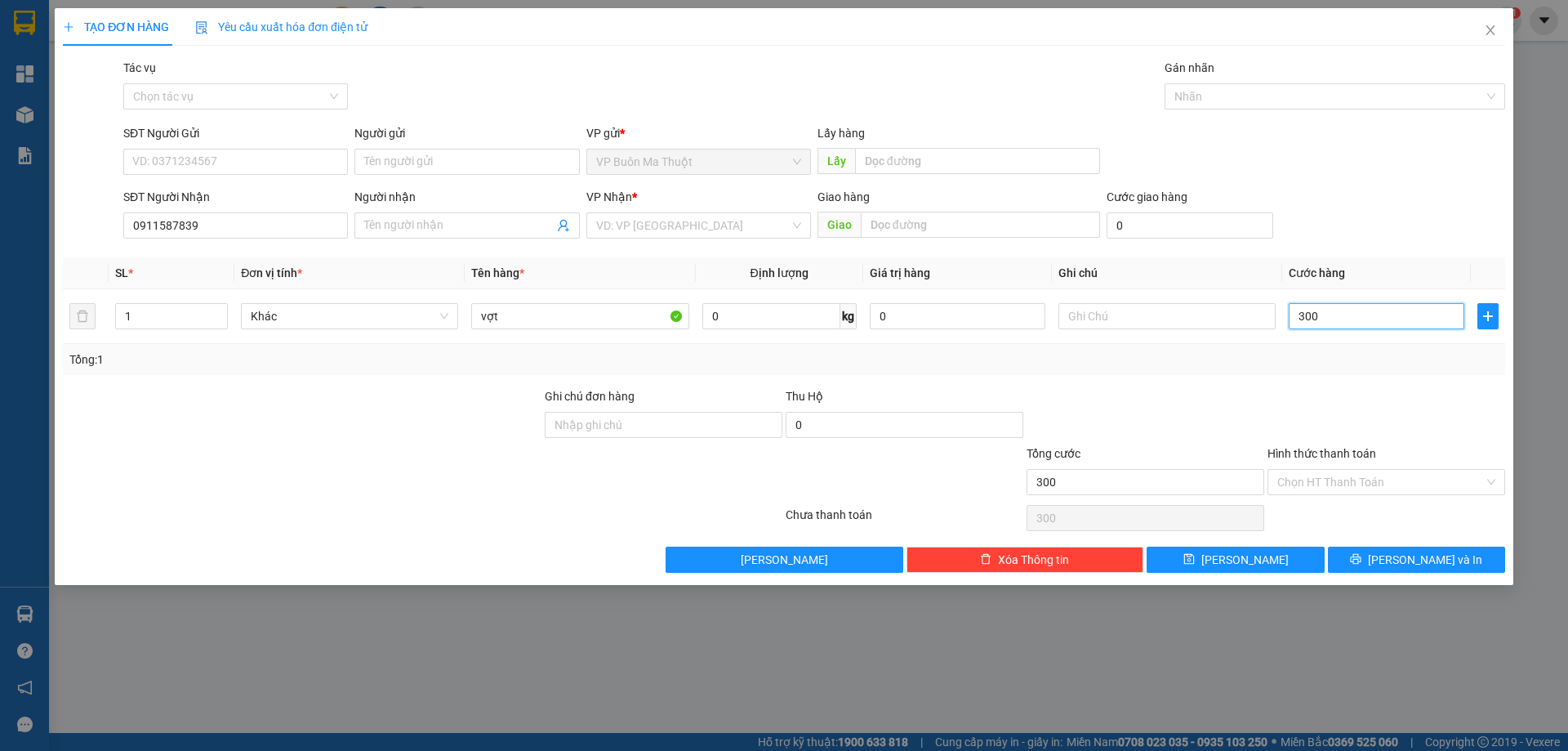
type input "3.000"
type input "30.000"
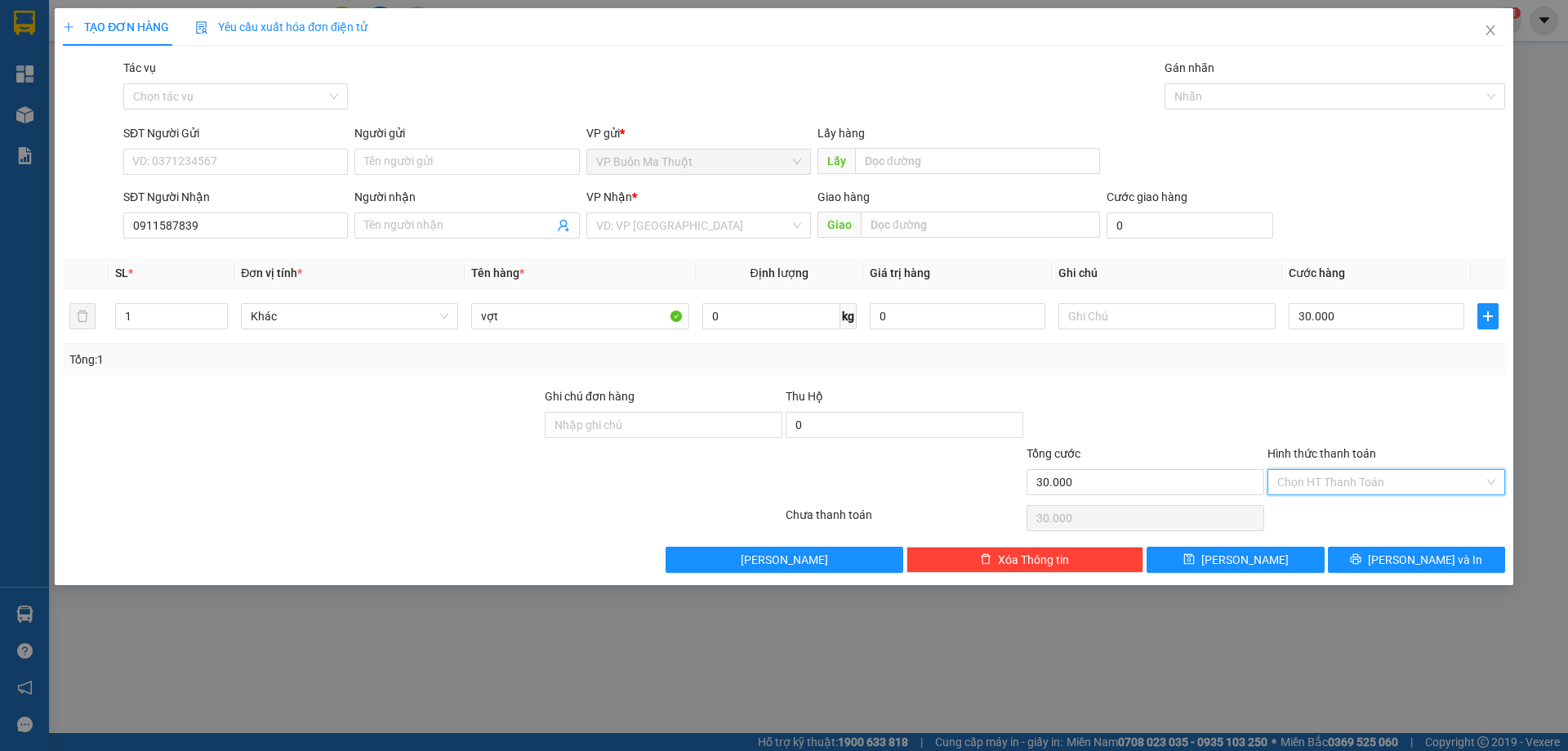
drag, startPoint x: 1374, startPoint y: 474, endPoint x: 1374, endPoint y: 500, distance: 26.0
click at [1374, 476] on input "Hình thức thanh toán" at bounding box center [1381, 482] width 207 height 24
drag, startPoint x: 1200, startPoint y: 407, endPoint x: 1180, endPoint y: 420, distance: 23.9
click at [1200, 407] on div at bounding box center [1145, 415] width 241 height 57
click at [658, 217] on input "search" at bounding box center [693, 225] width 194 height 24
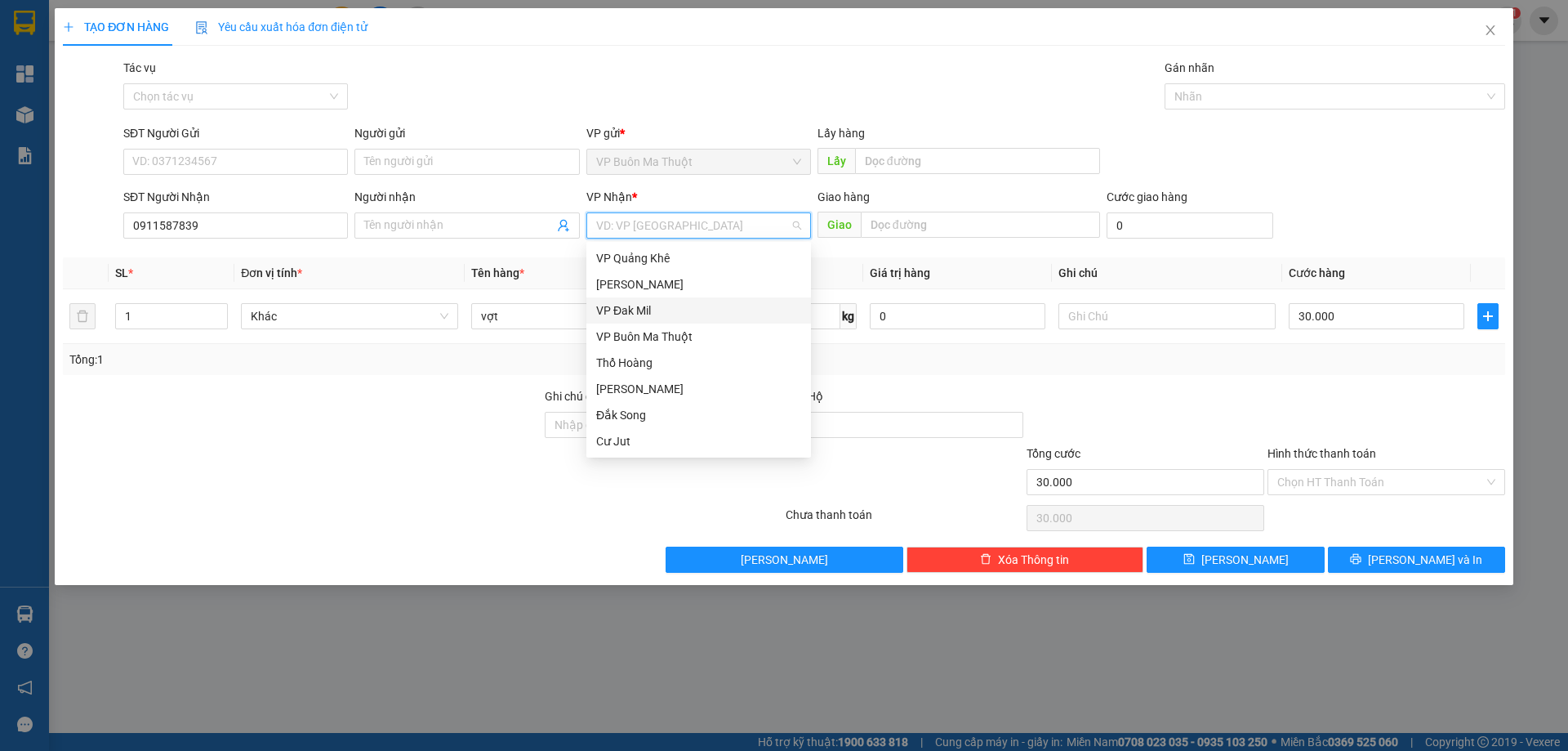
click at [654, 320] on div "VP Đak Mil" at bounding box center [698, 310] width 225 height 26
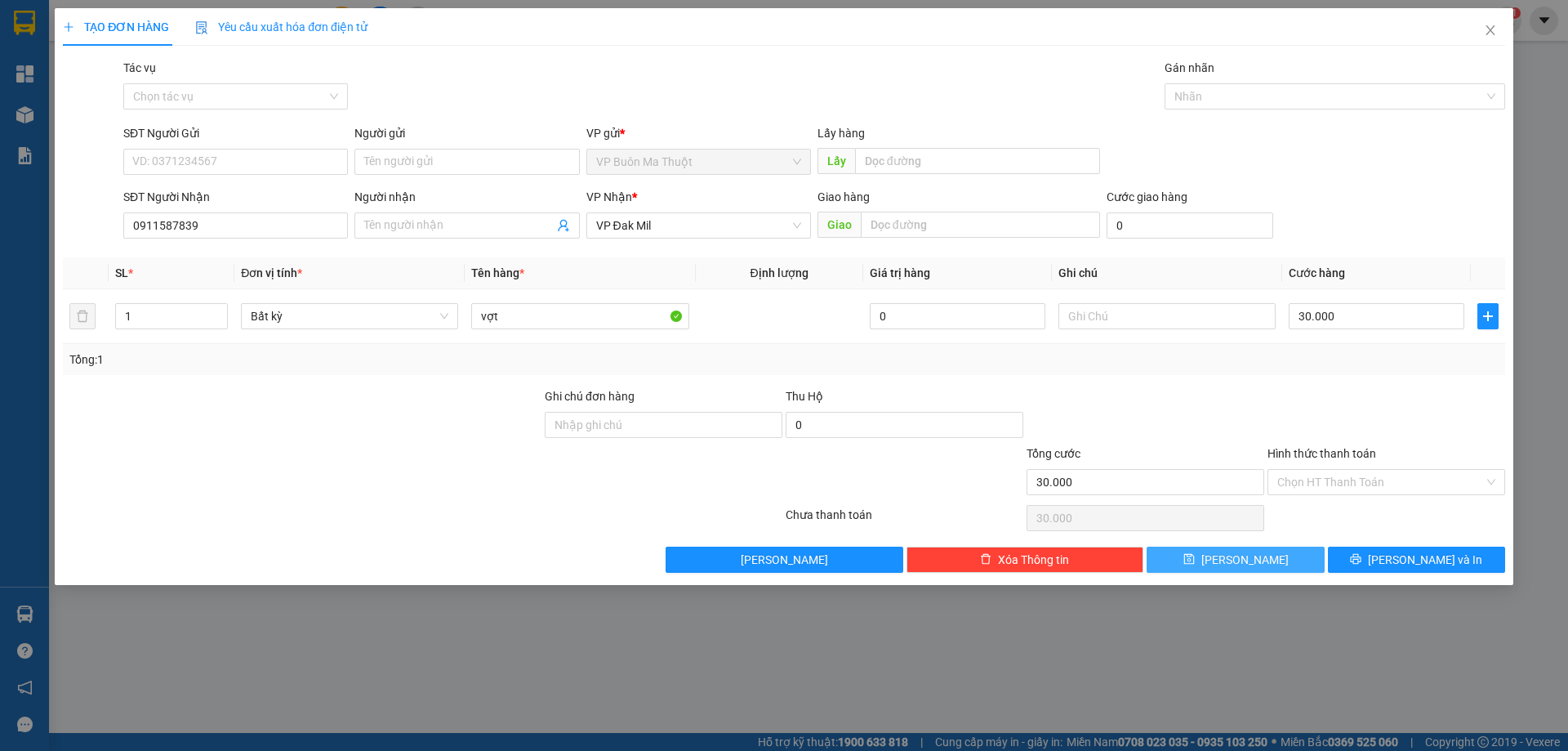
drag, startPoint x: 1230, startPoint y: 553, endPoint x: 970, endPoint y: 402, distance: 300.7
click at [1230, 553] on button "Lưu" at bounding box center [1235, 559] width 177 height 26
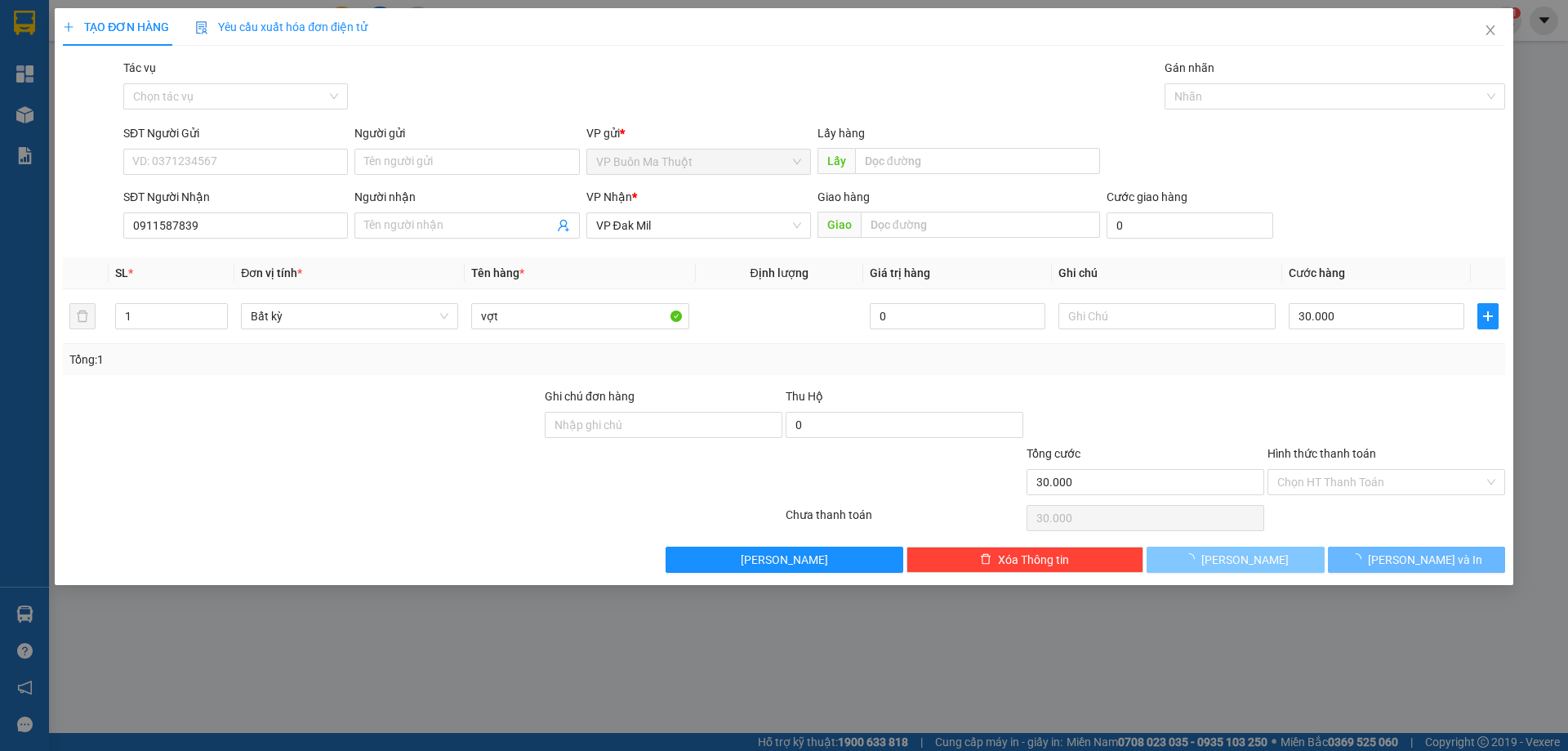
type input "0"
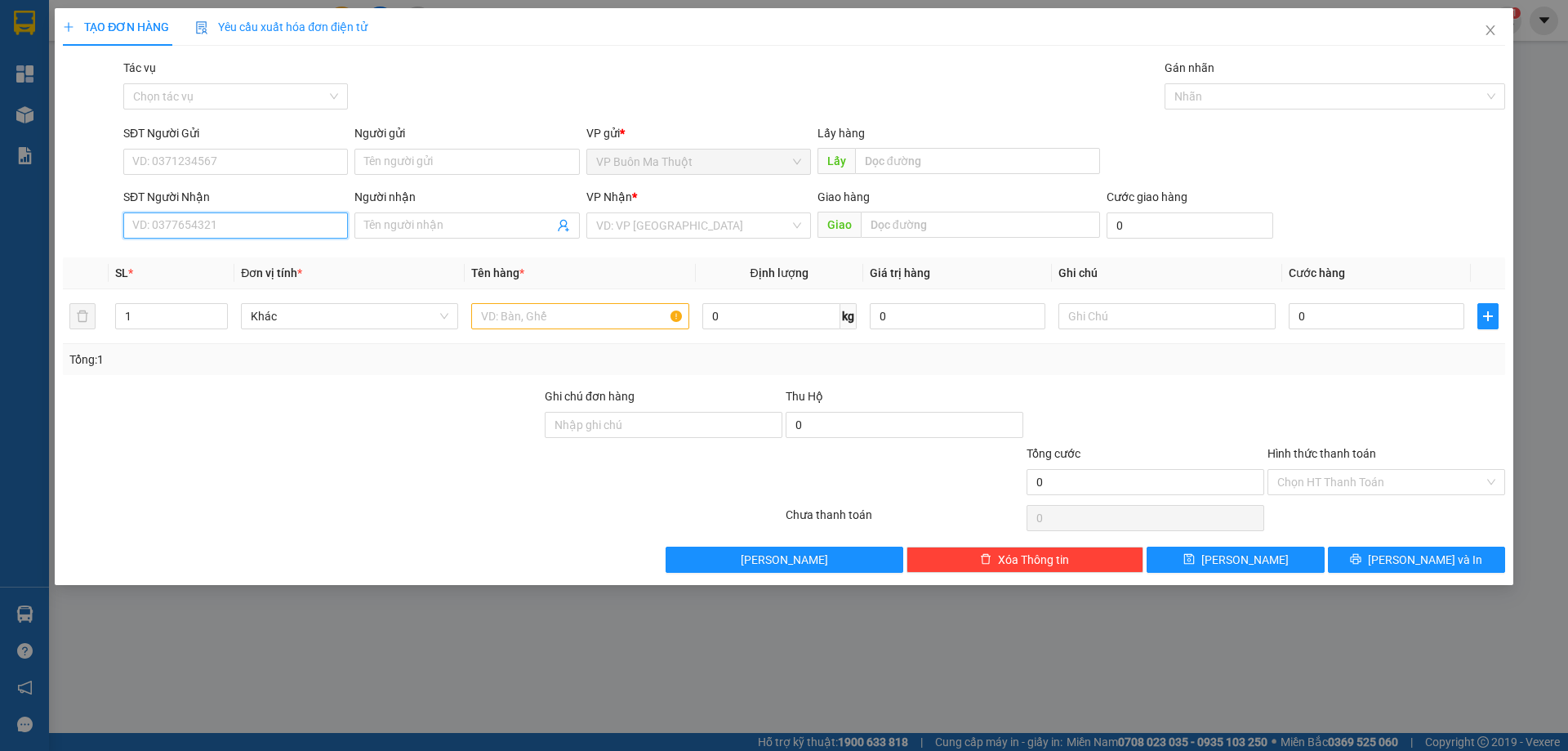
click at [240, 222] on input "SĐT Người Nhận" at bounding box center [235, 225] width 225 height 26
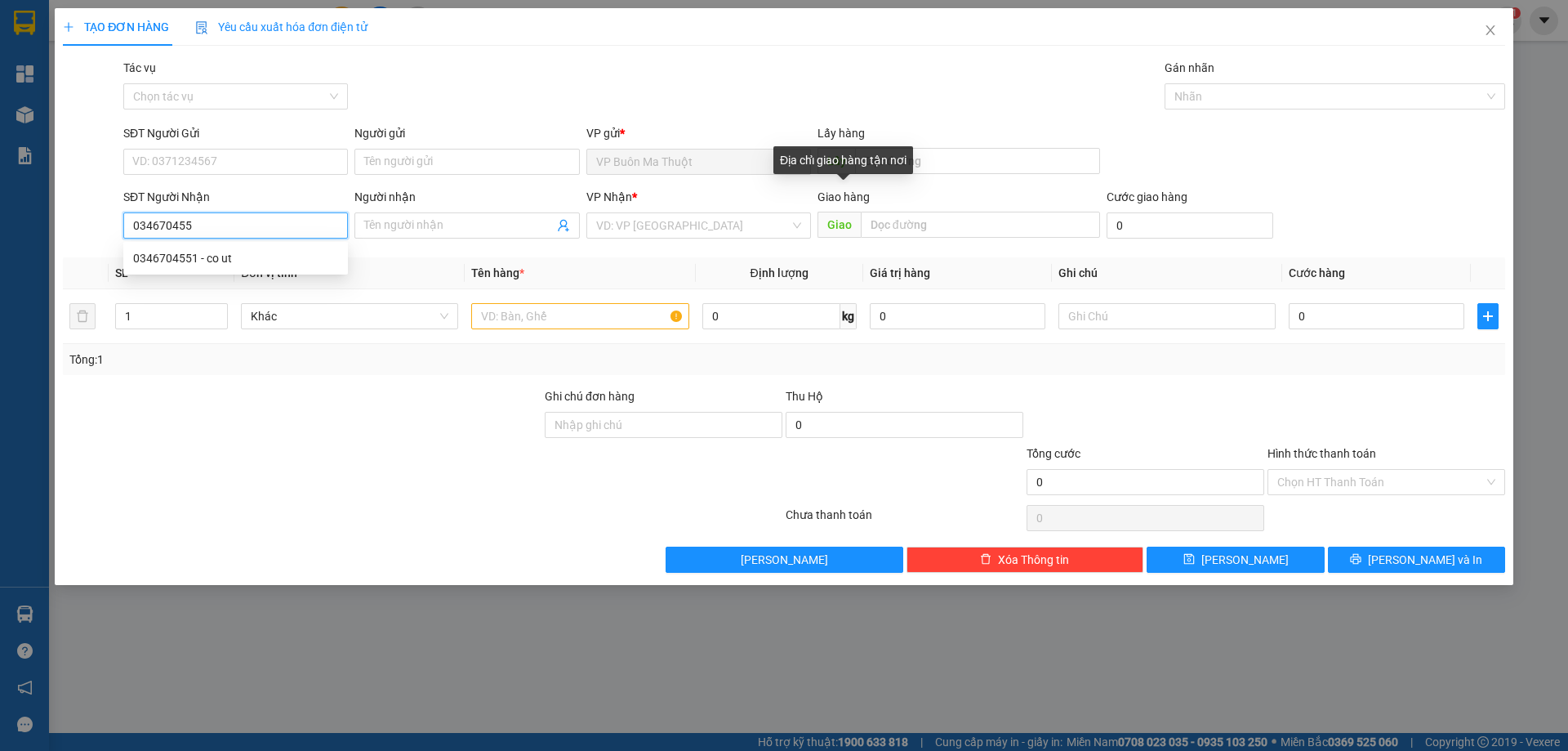
type input "0346704551"
click at [307, 253] on div "0346704551 - co ut" at bounding box center [236, 257] width 205 height 18
type input "co ut"
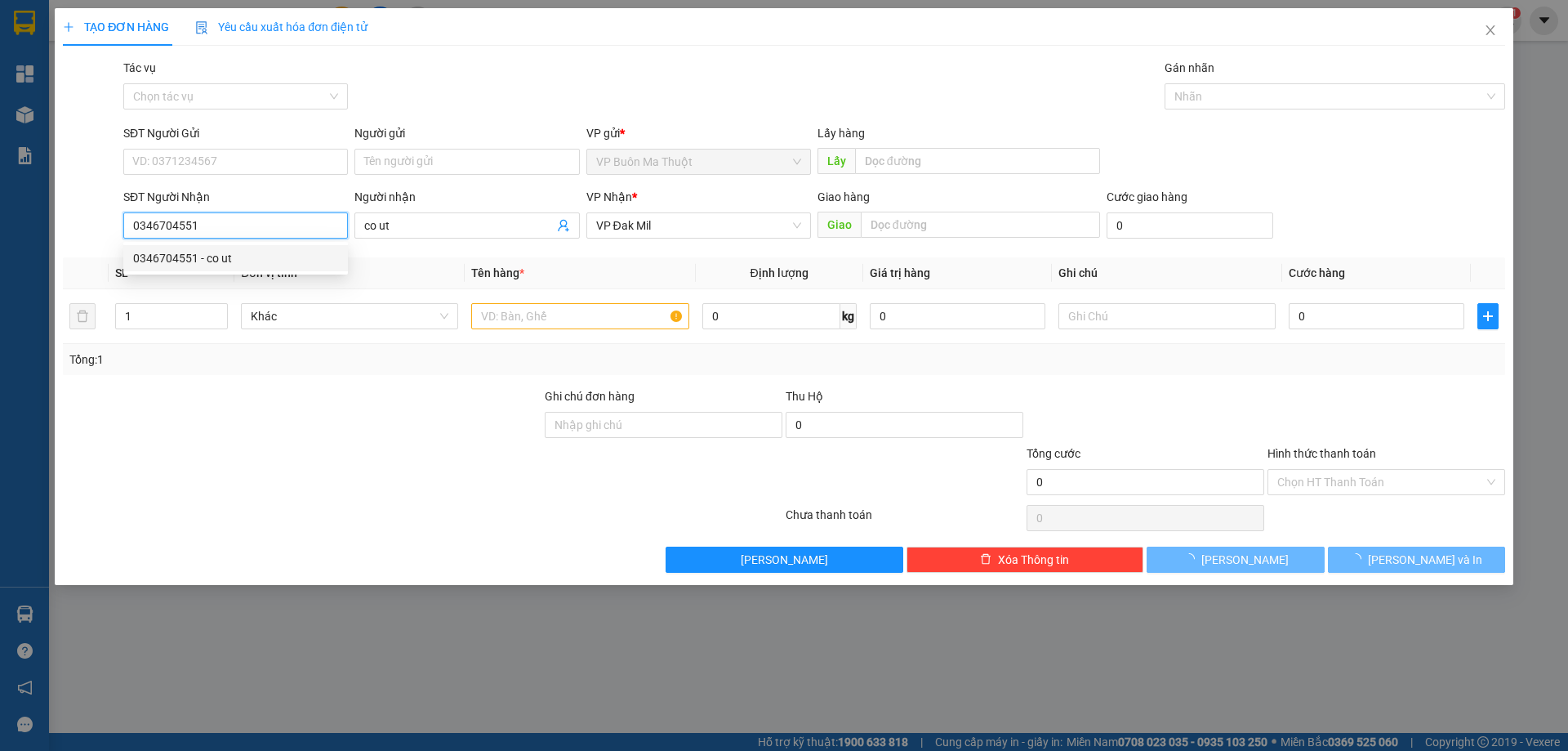
type input "20.000"
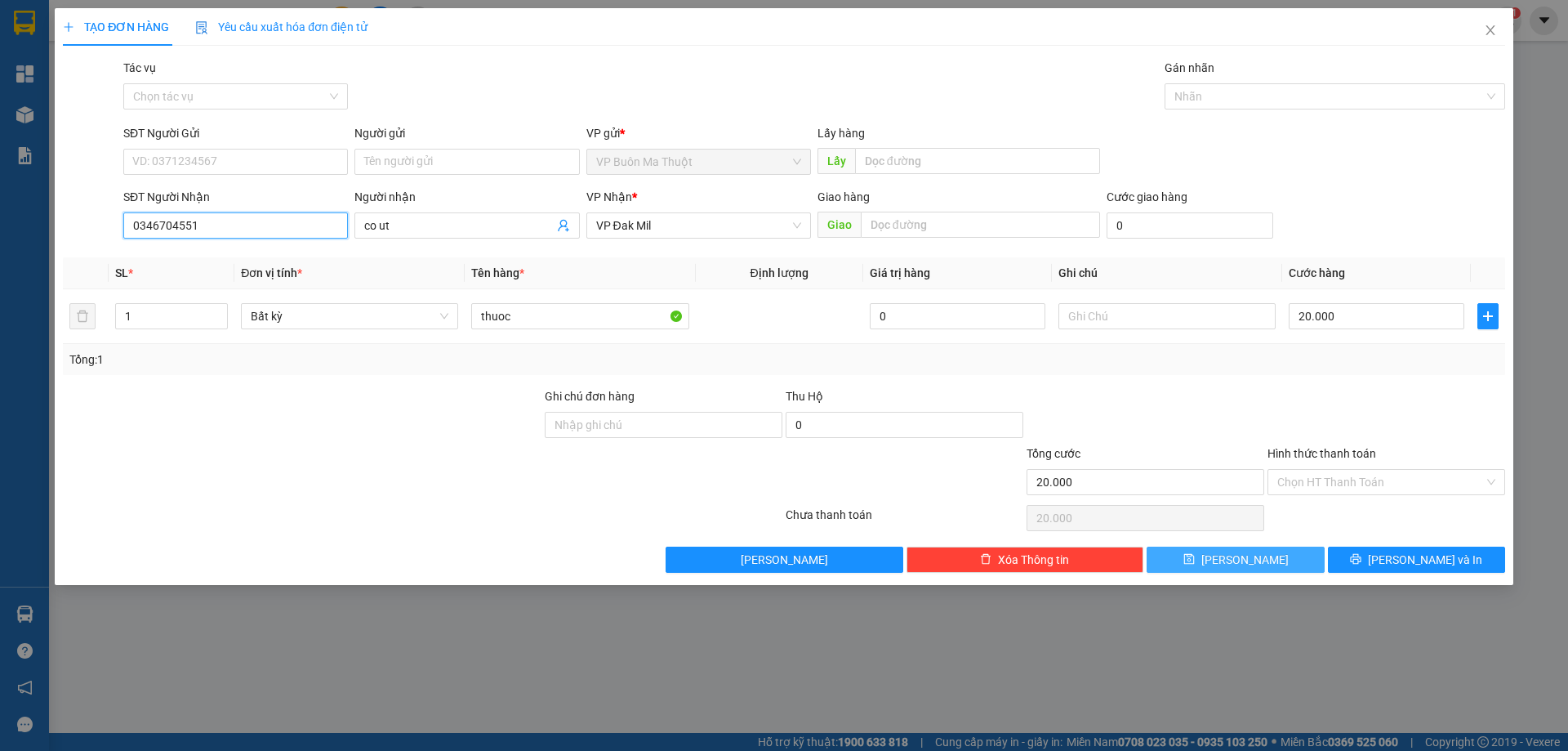
type input "0346704551"
click at [1280, 559] on button "Lưu" at bounding box center [1235, 559] width 177 height 26
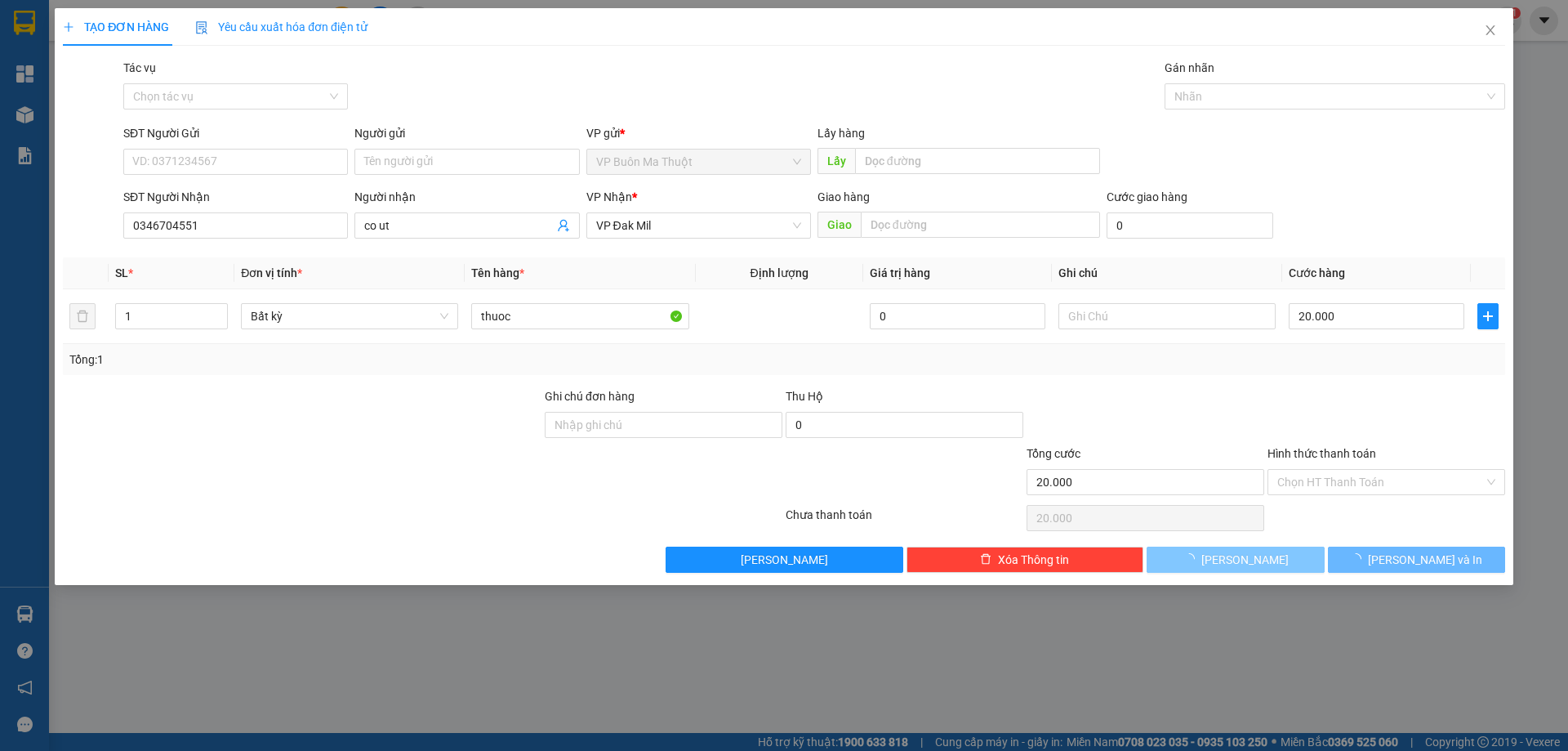
type input "0"
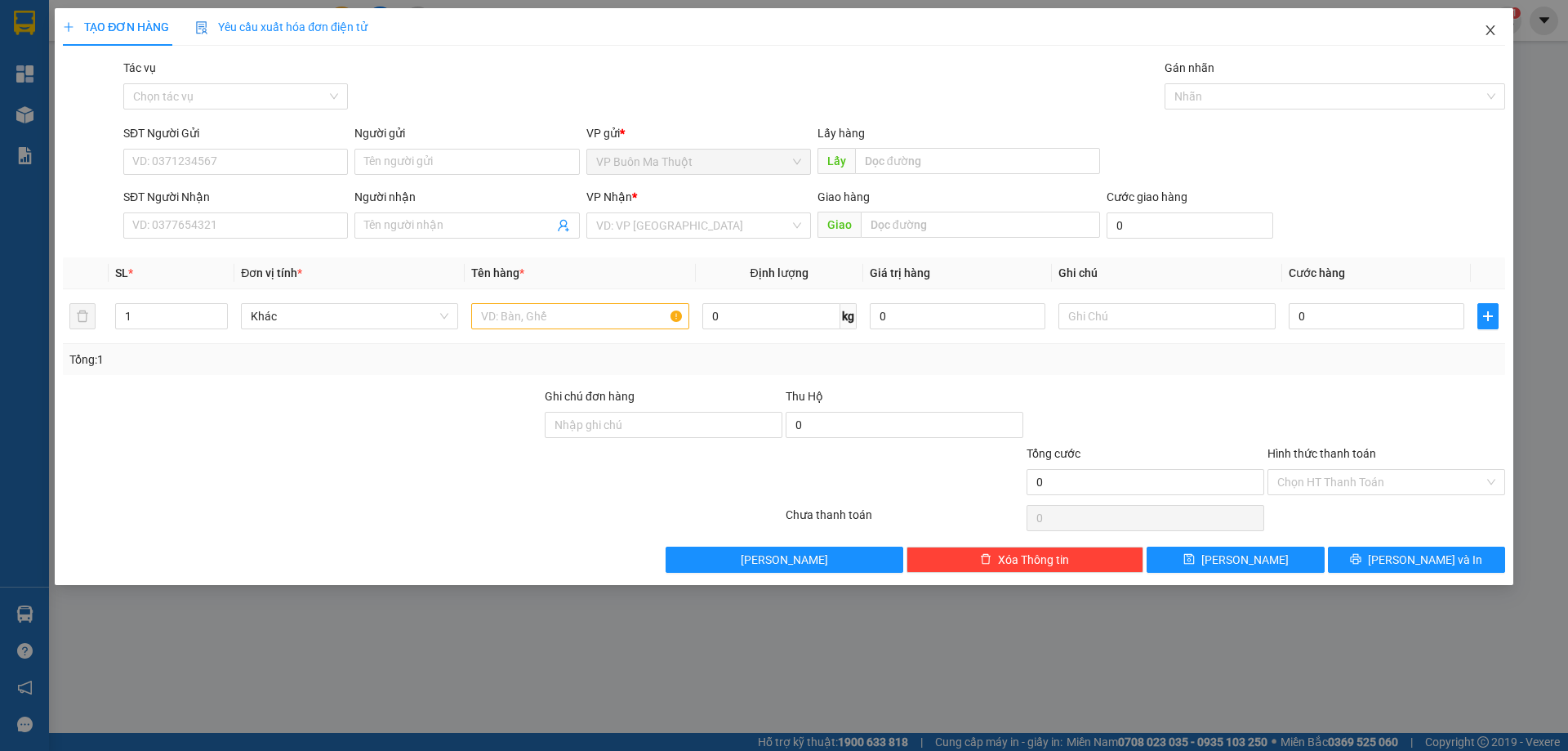
click at [1494, 34] on icon "close" at bounding box center [1491, 30] width 13 height 13
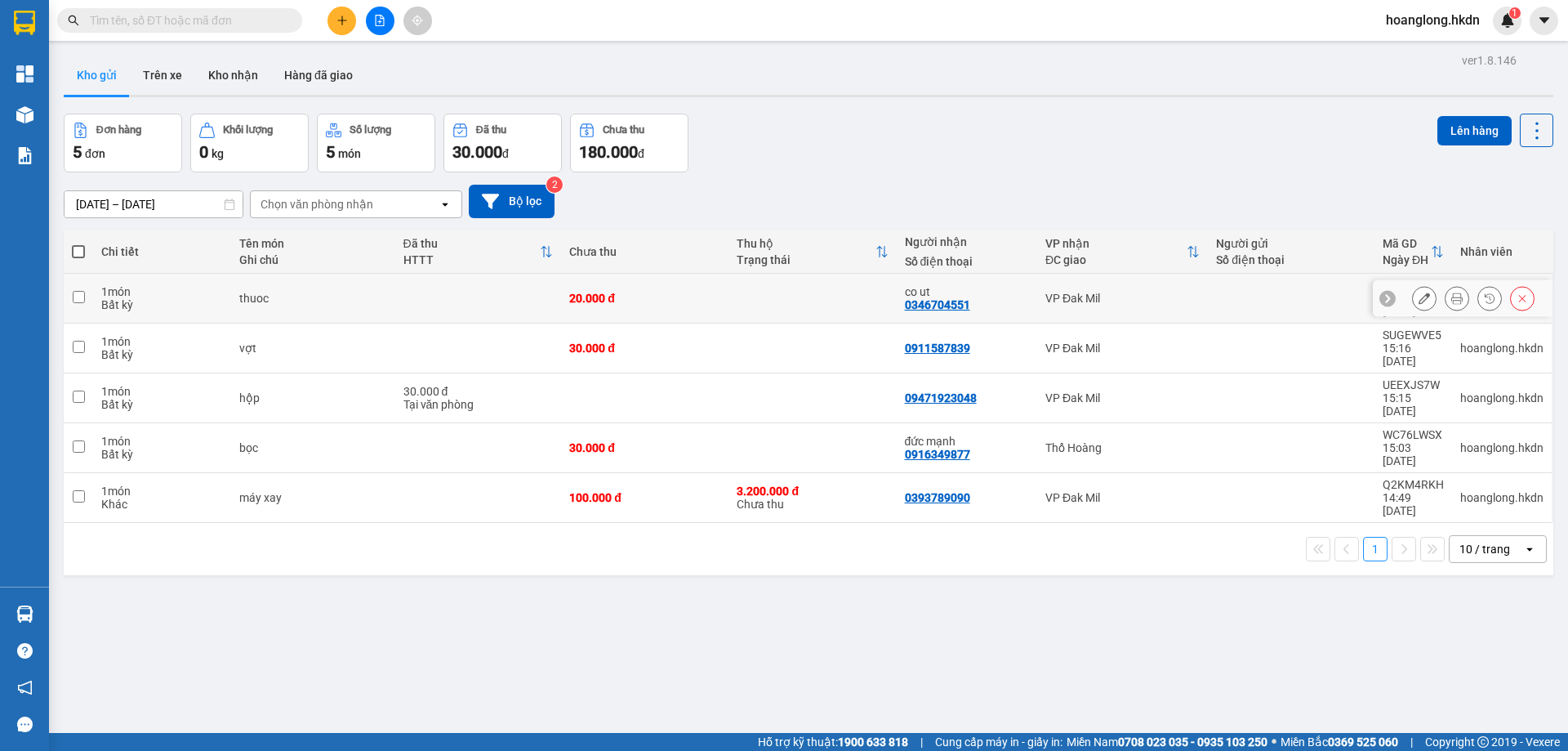
click at [1101, 292] on div "VP Đak Mil" at bounding box center [1123, 298] width 155 height 13
checkbox input "true"
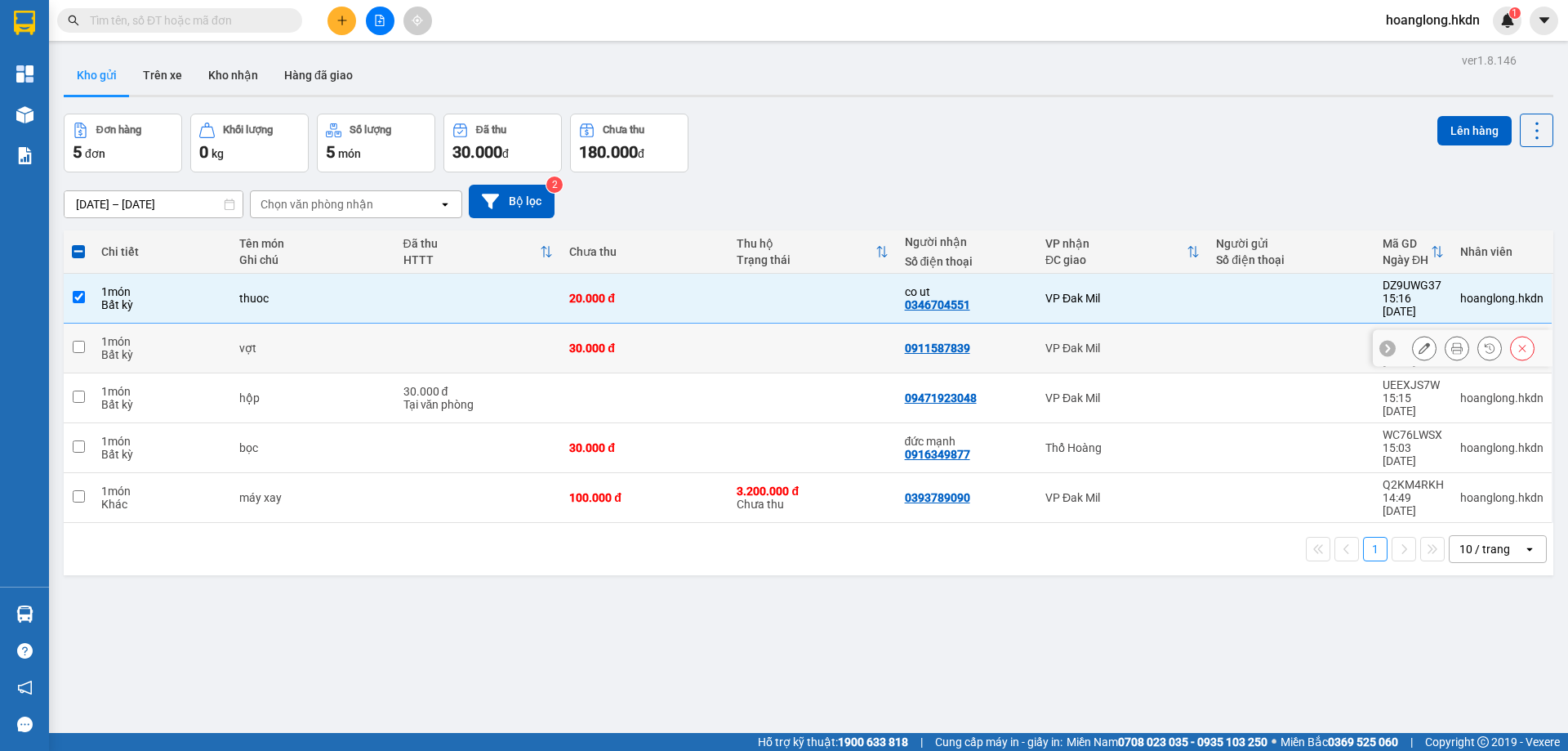
click at [1095, 341] on div "VP Đak Mil" at bounding box center [1123, 348] width 155 height 13
checkbox input "true"
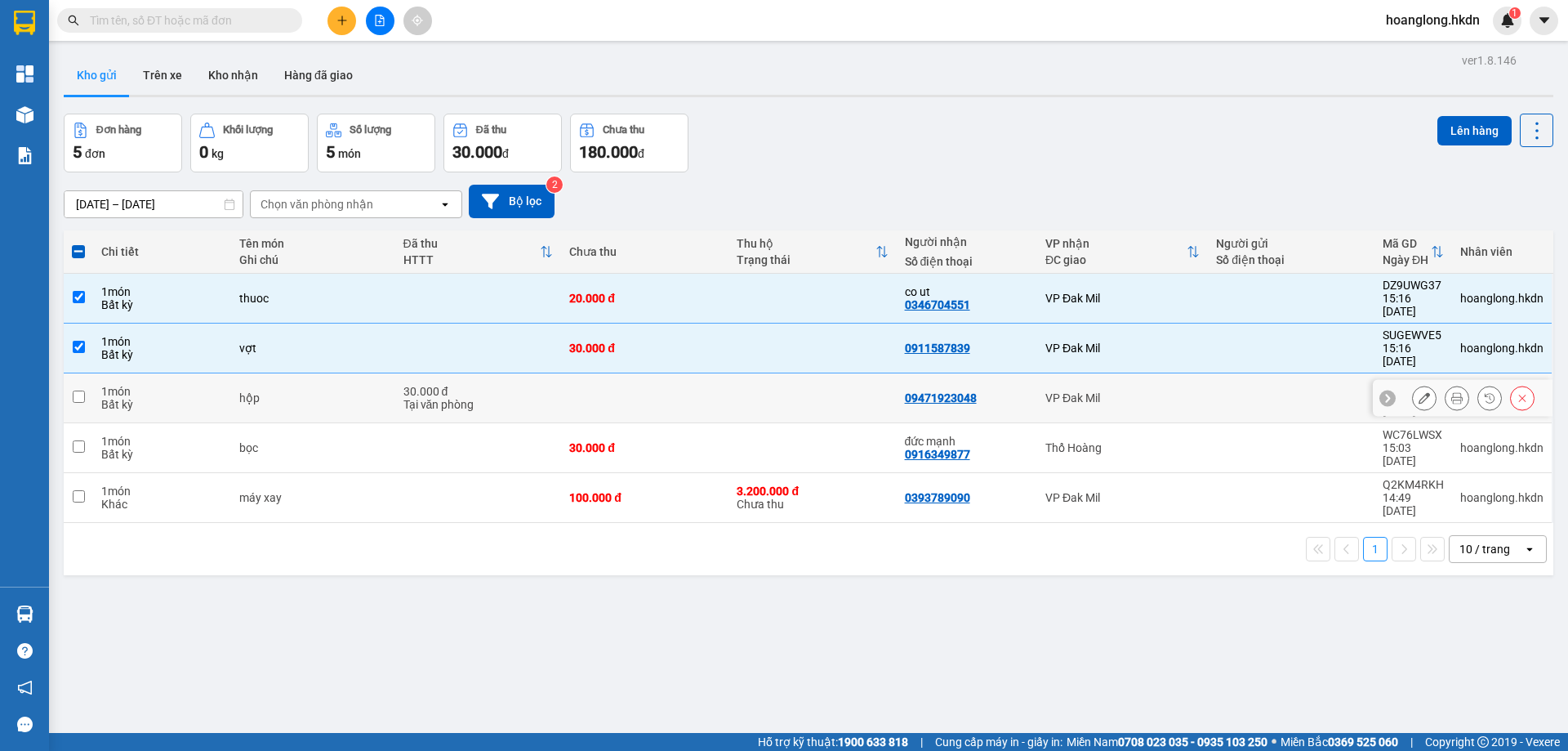
click at [1101, 391] on div "VP Đak Mil" at bounding box center [1123, 398] width 155 height 13
checkbox input "true"
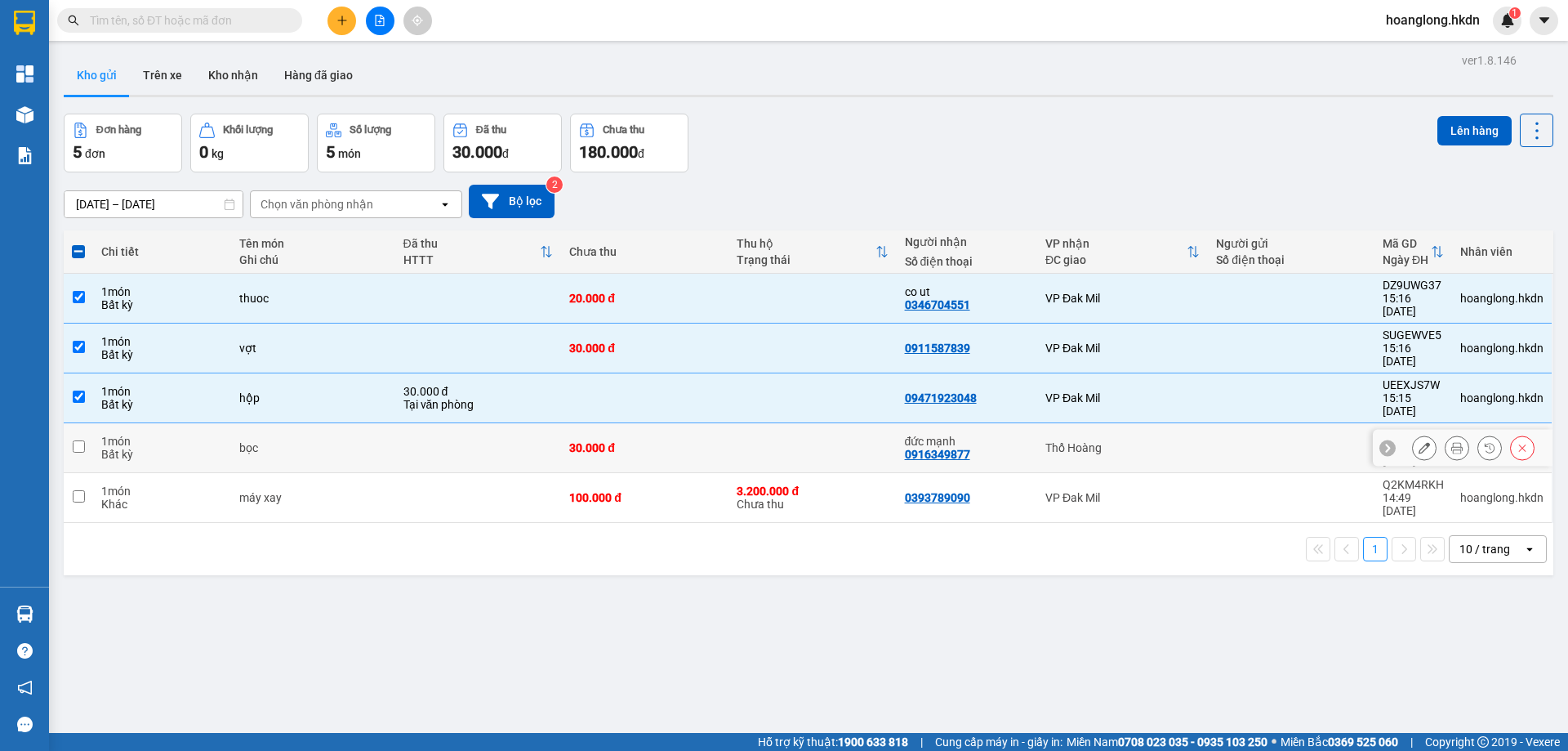
drag, startPoint x: 1107, startPoint y: 399, endPoint x: 1126, endPoint y: 389, distance: 21.5
click at [1108, 441] on div "Thổ Hoàng" at bounding box center [1123, 447] width 155 height 13
checkbox input "true"
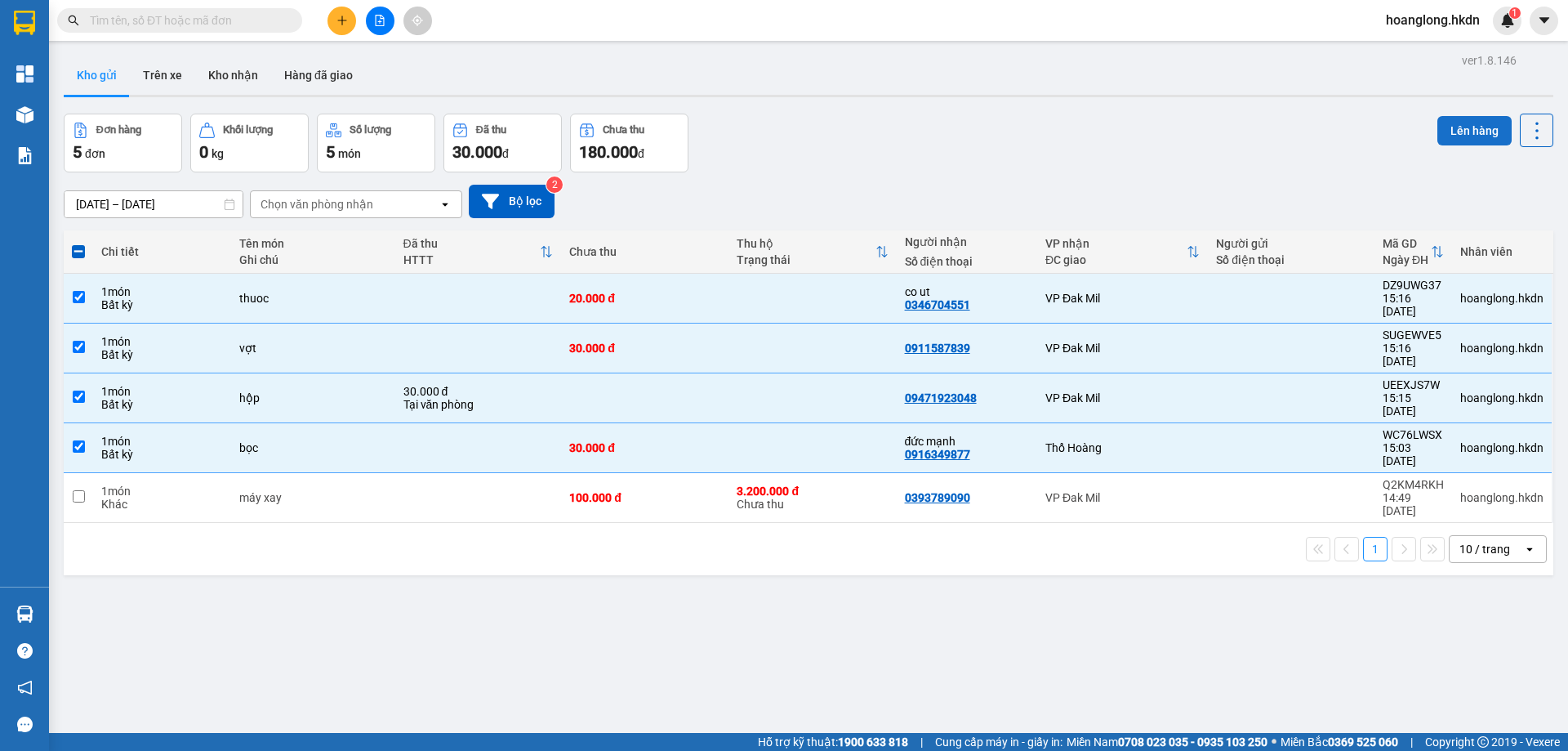
click at [1461, 130] on button "Lên hàng" at bounding box center [1475, 130] width 75 height 30
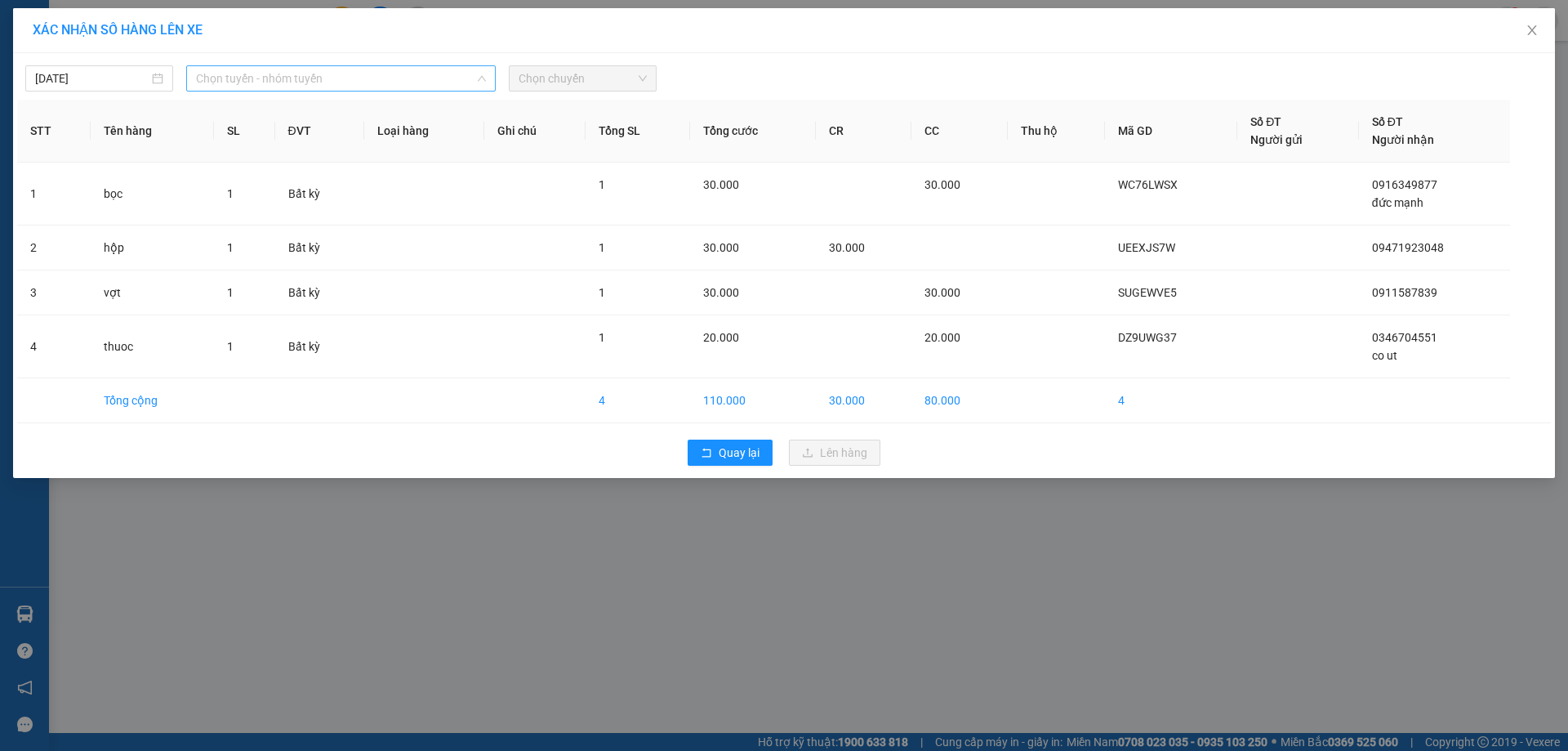
click at [402, 76] on span "Chọn tuyến - nhóm tuyến" at bounding box center [340, 78] width 290 height 24
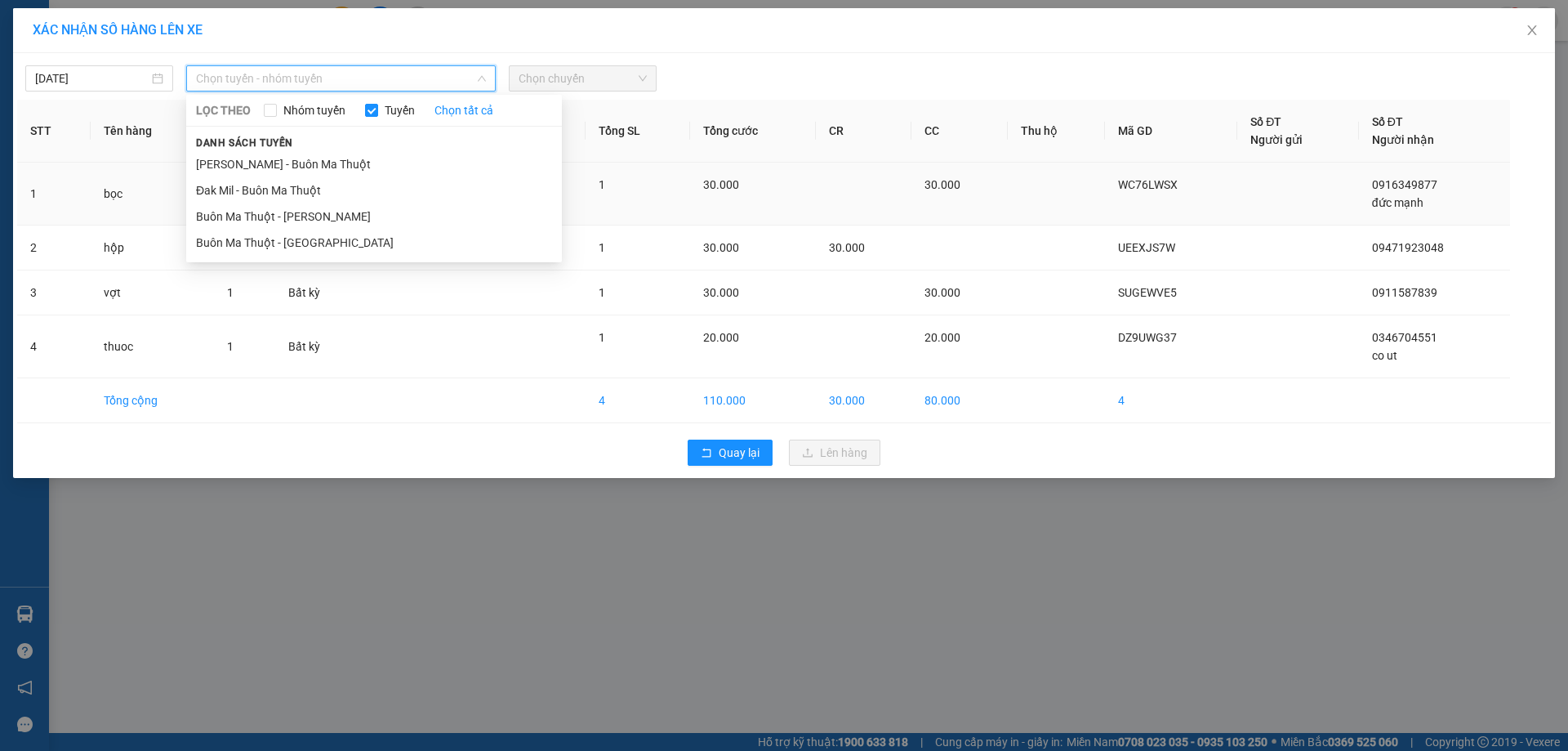
click at [374, 215] on li "Buôn Ma Thuột - Đak Mil" at bounding box center [374, 216] width 375 height 26
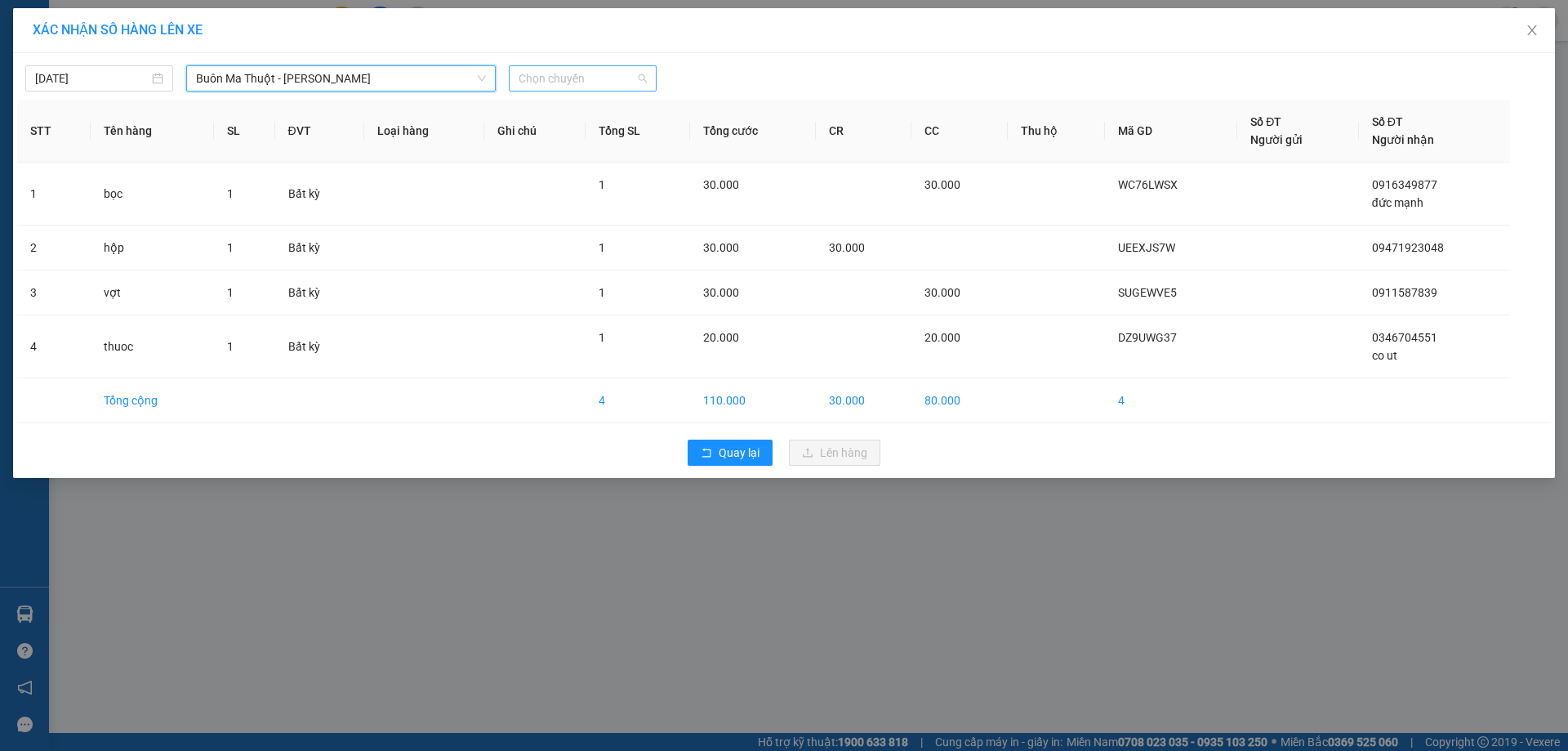
click at [552, 77] on span "Chọn chuyến" at bounding box center [583, 78] width 129 height 24
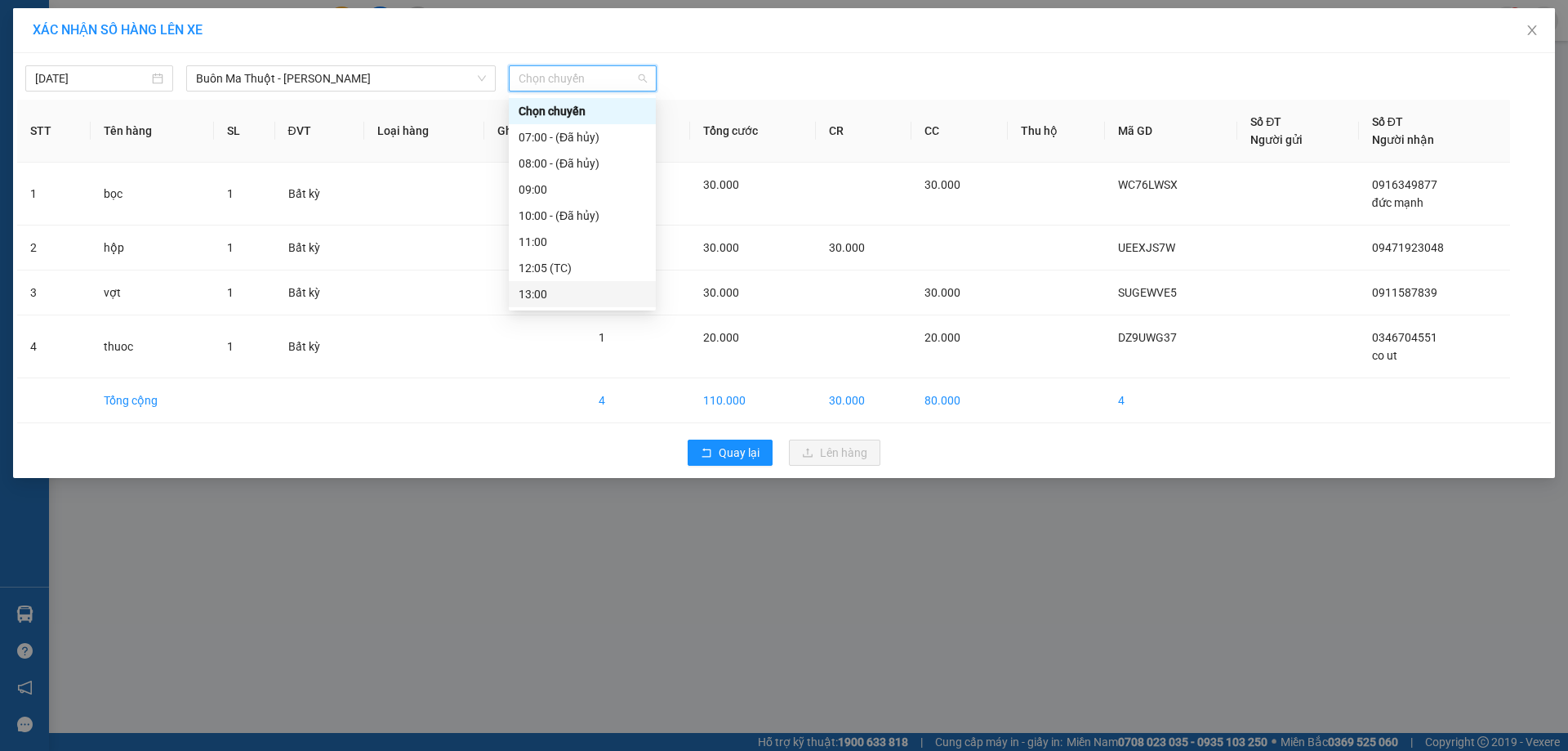
scroll to position [82, 0]
click at [558, 288] on div "15:00" at bounding box center [582, 290] width 128 height 18
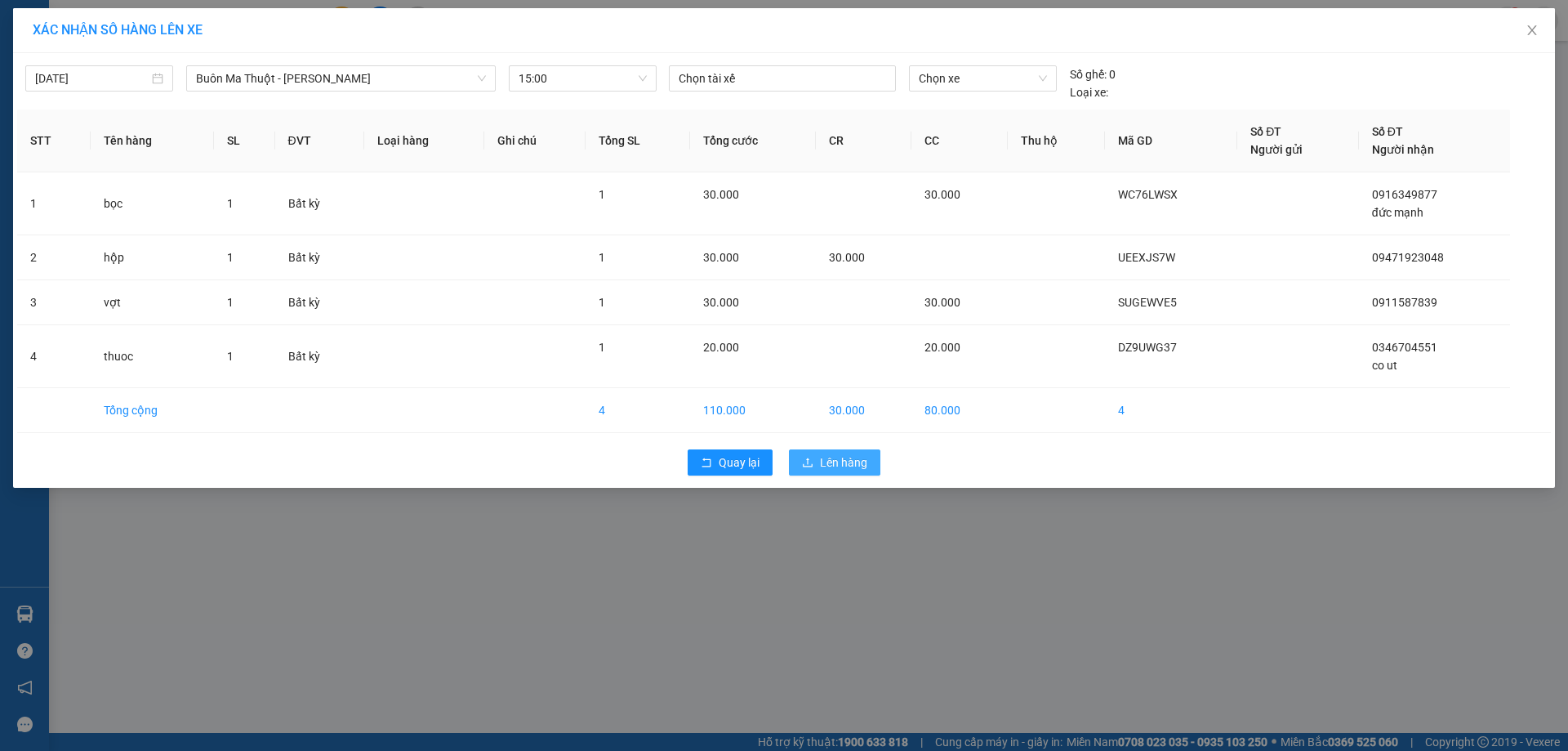
click at [837, 471] on span "Lên hàng" at bounding box center [843, 461] width 48 height 18
